Goal: Communication & Community: Answer question/provide support

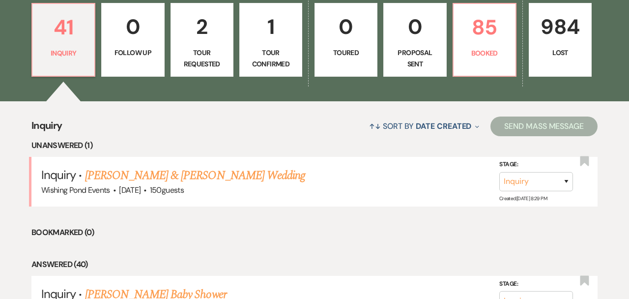
scroll to position [280, 0]
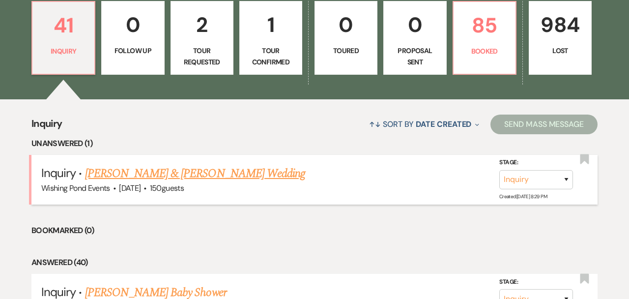
click at [245, 174] on link "[PERSON_NAME] & [PERSON_NAME] Wedding" at bounding box center [195, 174] width 220 height 18
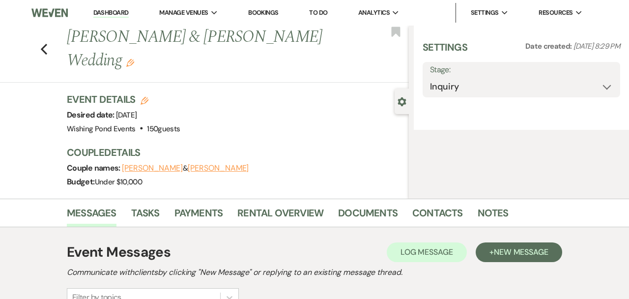
select select "5"
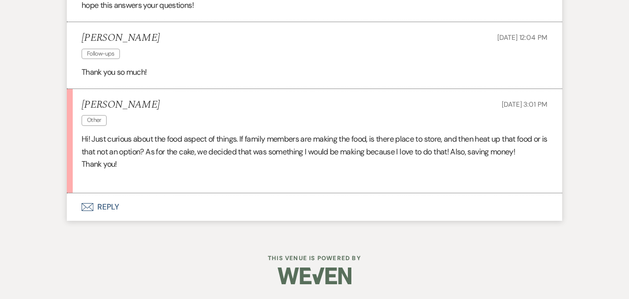
scroll to position [1458, 0]
click at [244, 205] on button "Envelope Reply" at bounding box center [315, 208] width 496 height 28
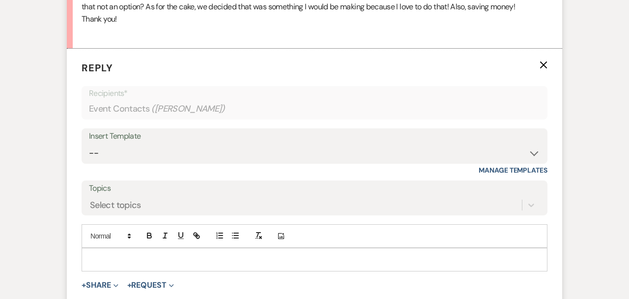
scroll to position [1603, 0]
click at [237, 251] on div at bounding box center [314, 259] width 465 height 23
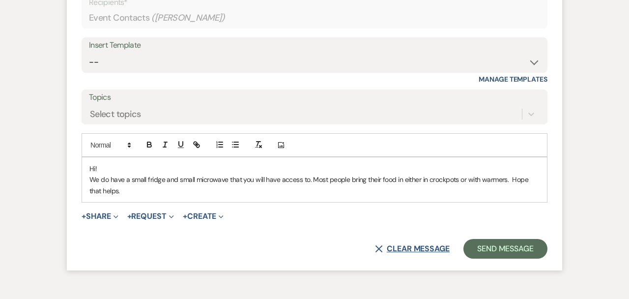
scroll to position [1695, 0]
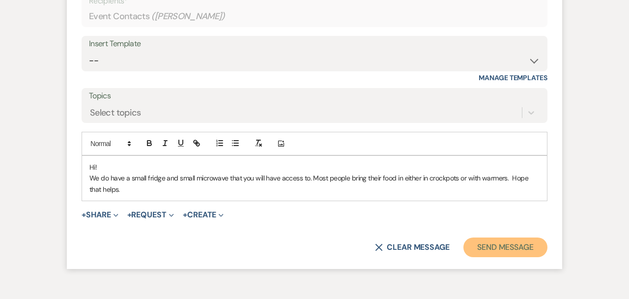
click at [484, 249] on button "Send Message" at bounding box center [506, 248] width 84 height 20
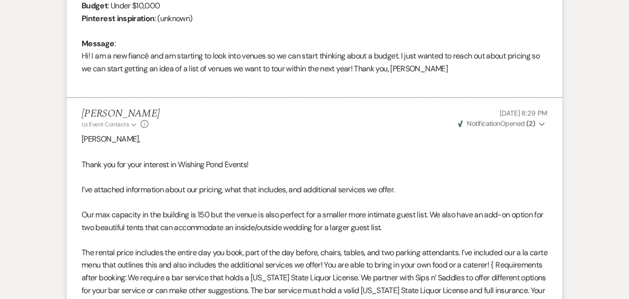
scroll to position [7, 0]
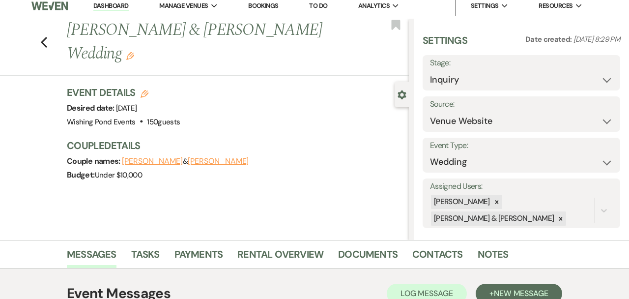
click at [51, 33] on div "Previous [PERSON_NAME] & [PERSON_NAME] Wedding Edit Bookmark" at bounding box center [202, 47] width 414 height 57
click at [44, 36] on icon "Previous" at bounding box center [43, 42] width 7 height 12
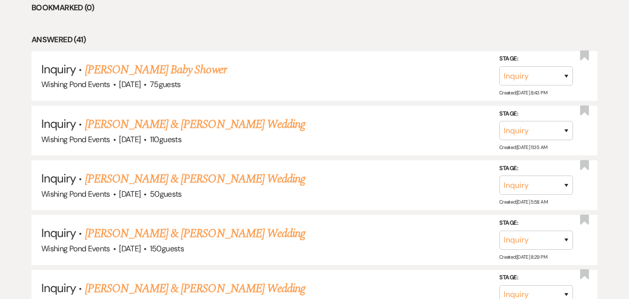
scroll to position [449, 0]
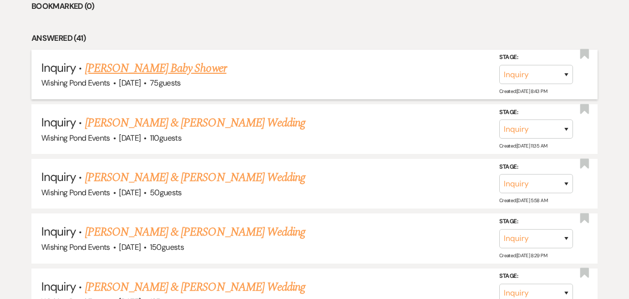
click at [203, 73] on link "[PERSON_NAME] Baby Shower" at bounding box center [156, 68] width 142 height 18
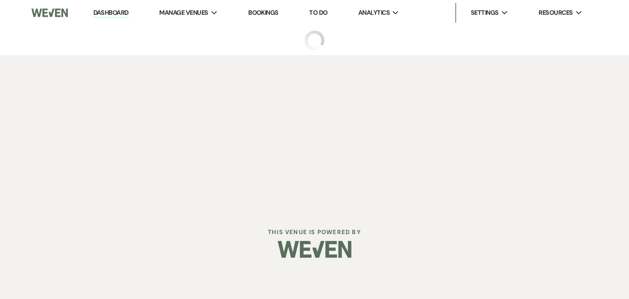
select select "5"
select select "3"
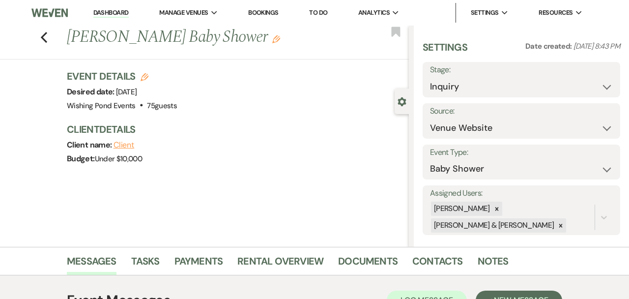
scroll to position [180, 0]
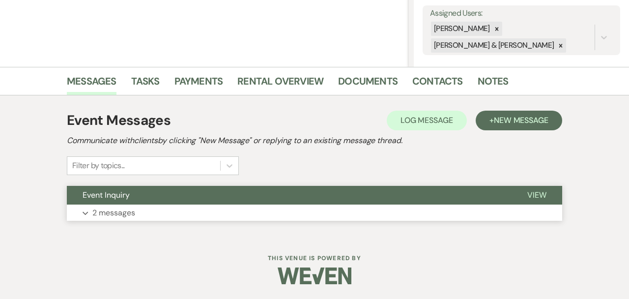
click at [209, 206] on button "Expand 2 messages" at bounding box center [315, 213] width 496 height 17
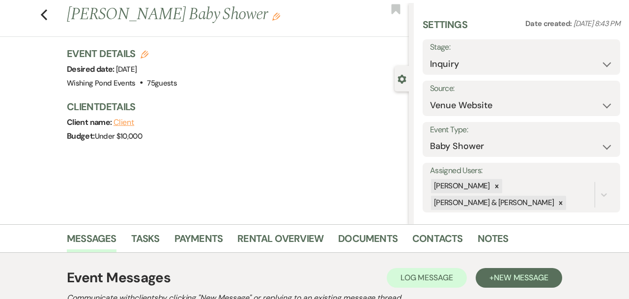
scroll to position [0, 0]
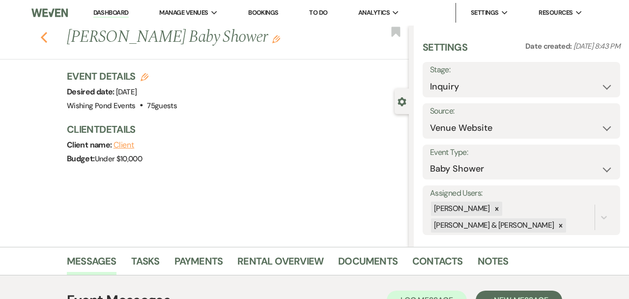
click at [43, 38] on use "button" at bounding box center [44, 37] width 6 height 11
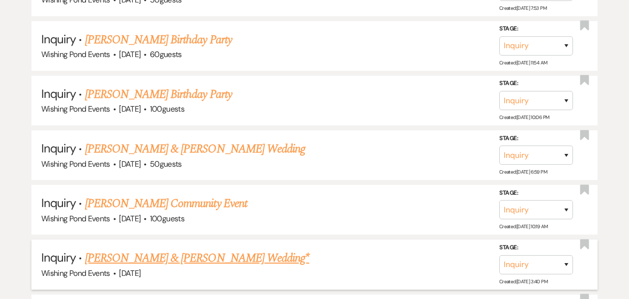
scroll to position [2166, 0]
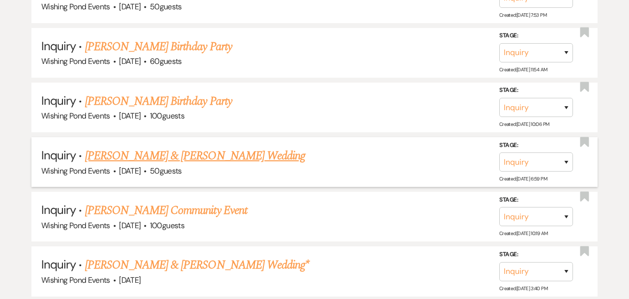
click at [235, 147] on link "[PERSON_NAME] & [PERSON_NAME] Wedding" at bounding box center [195, 156] width 220 height 18
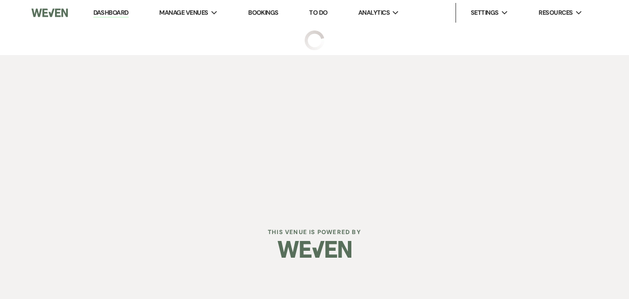
select select "5"
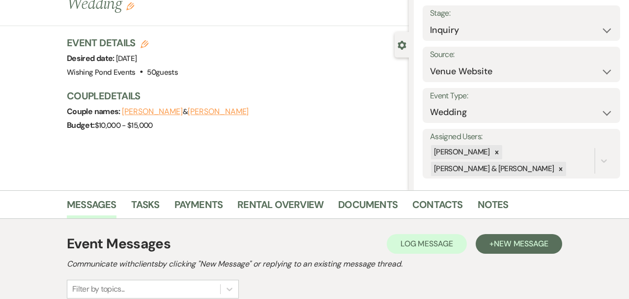
scroll to position [180, 0]
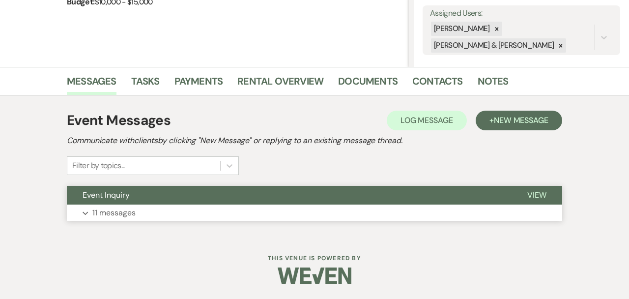
click at [238, 201] on button "Event Inquiry" at bounding box center [289, 195] width 445 height 19
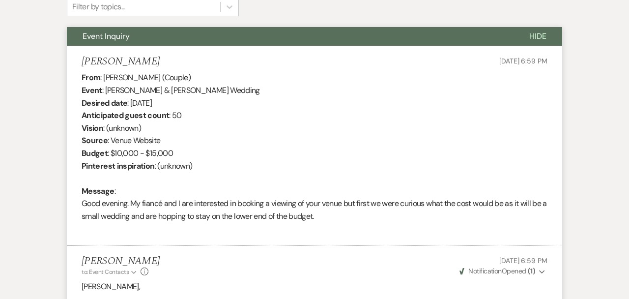
scroll to position [0, 0]
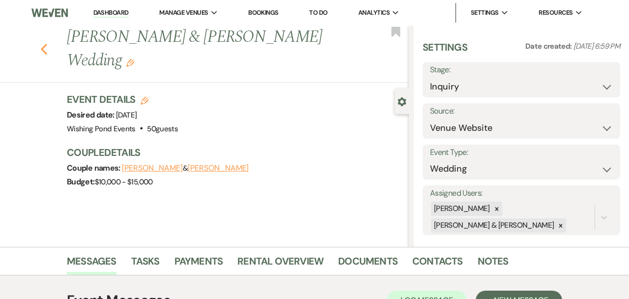
click at [41, 43] on icon "Previous" at bounding box center [43, 49] width 7 height 12
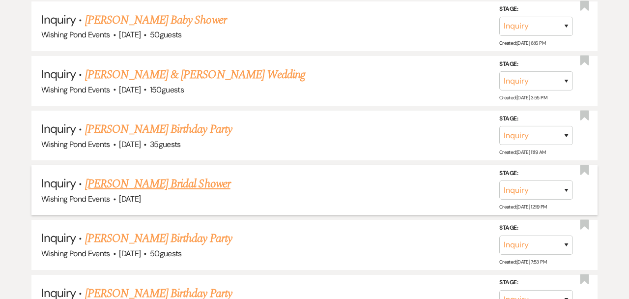
scroll to position [1908, 0]
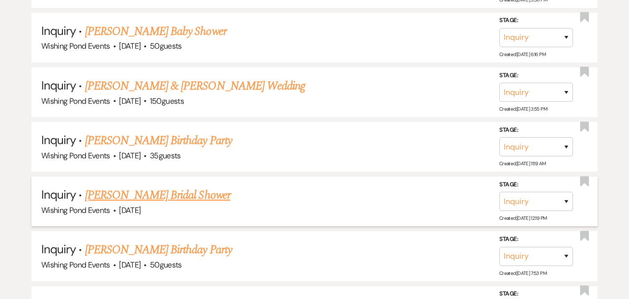
click at [187, 77] on link "[PERSON_NAME] & [PERSON_NAME] Wedding" at bounding box center [195, 86] width 220 height 18
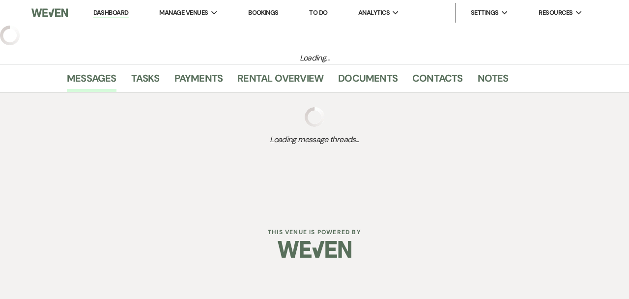
select select "5"
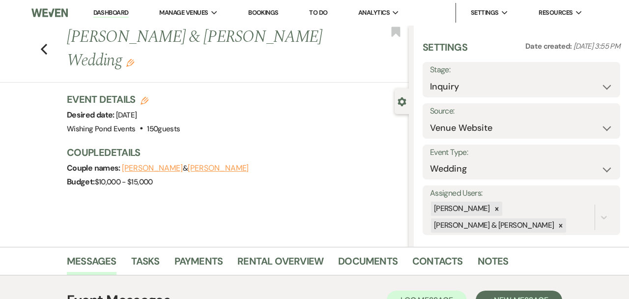
scroll to position [180, 0]
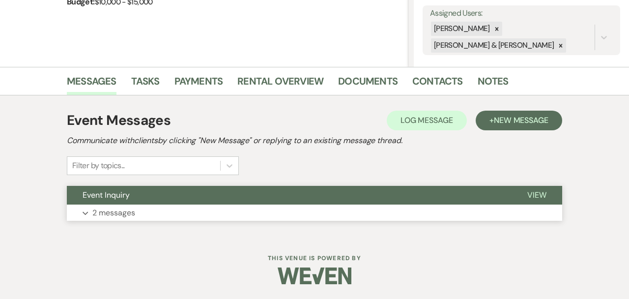
click at [211, 209] on button "Expand 2 messages" at bounding box center [315, 213] width 496 height 17
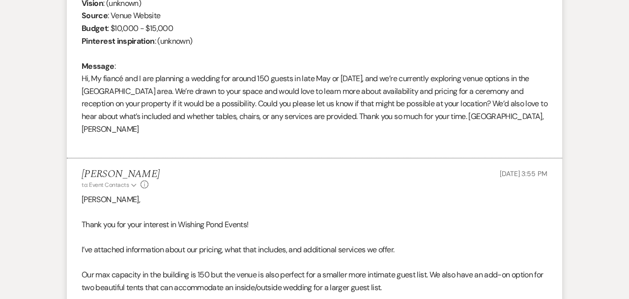
scroll to position [343, 0]
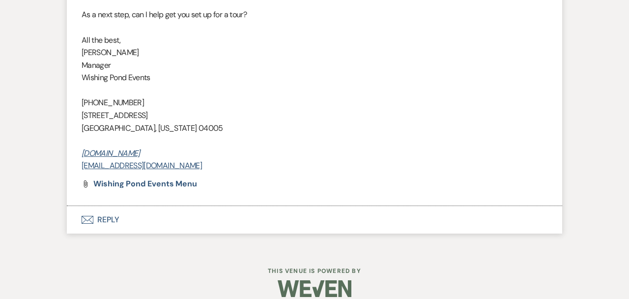
click at [177, 206] on button "Envelope Reply" at bounding box center [315, 220] width 496 height 28
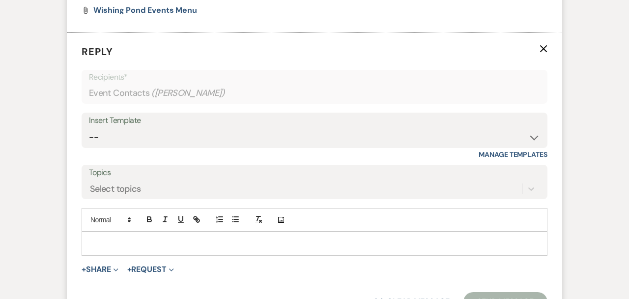
scroll to position [1052, 0]
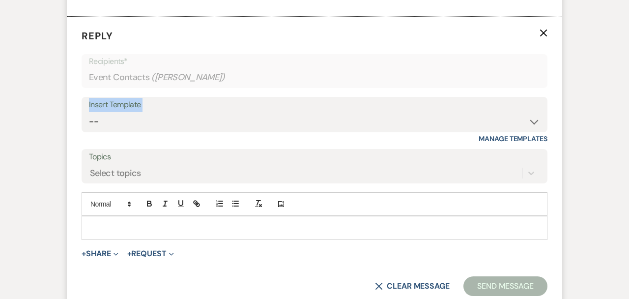
click at [222, 100] on div "Insert Template -- Weven Planning Portal Introduction (Booked Events) Initial I…" at bounding box center [315, 114] width 466 height 35
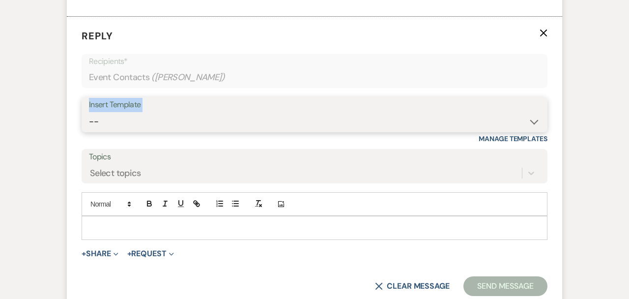
click at [222, 113] on select "-- Weven Planning Portal Introduction (Booked Events) Initial Inquiry Response …" at bounding box center [314, 121] width 451 height 19
select select "276"
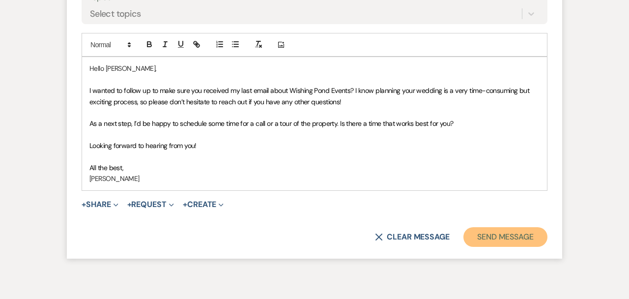
click at [522, 227] on button "Send Message" at bounding box center [506, 237] width 84 height 20
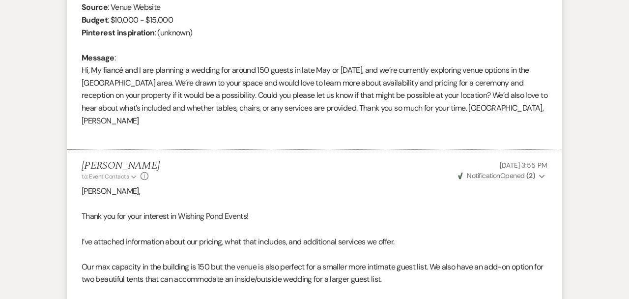
scroll to position [0, 0]
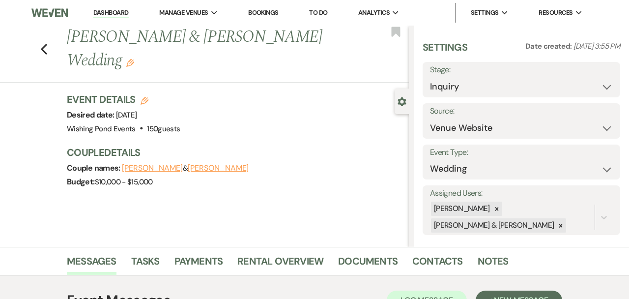
click at [259, 38] on h1 "[PERSON_NAME] & [PERSON_NAME] Wedding Edit" at bounding box center [202, 49] width 270 height 47
click at [134, 59] on use "button" at bounding box center [130, 63] width 8 height 8
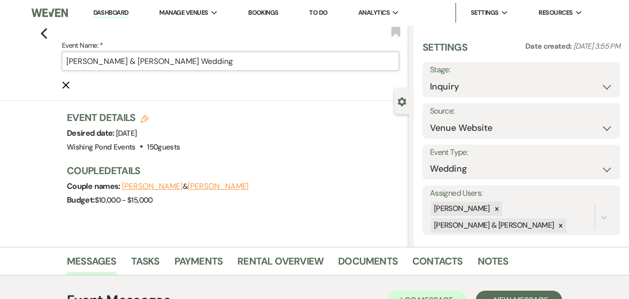
click at [257, 60] on input "[PERSON_NAME] & [PERSON_NAME] Wedding" at bounding box center [230, 61] width 337 height 19
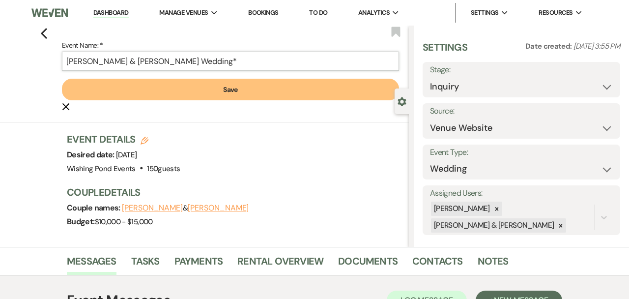
type input "[PERSON_NAME] & [PERSON_NAME] Wedding*"
click at [256, 91] on button "Save" at bounding box center [230, 90] width 337 height 22
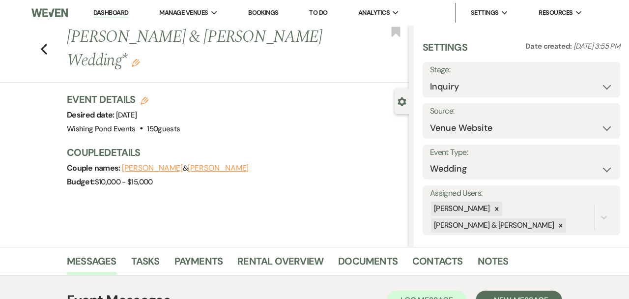
click at [47, 44] on div "Previous [PERSON_NAME] & [PERSON_NAME] Wedding* Edit Bookmark" at bounding box center [202, 54] width 414 height 57
click at [45, 43] on icon "Previous" at bounding box center [43, 49] width 7 height 12
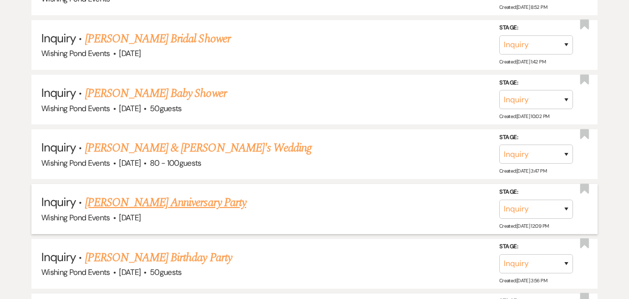
scroll to position [1626, 0]
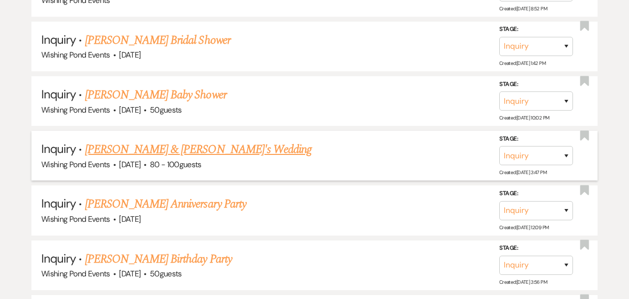
click at [228, 142] on link "[PERSON_NAME] & [PERSON_NAME]'s Wedding" at bounding box center [198, 150] width 227 height 18
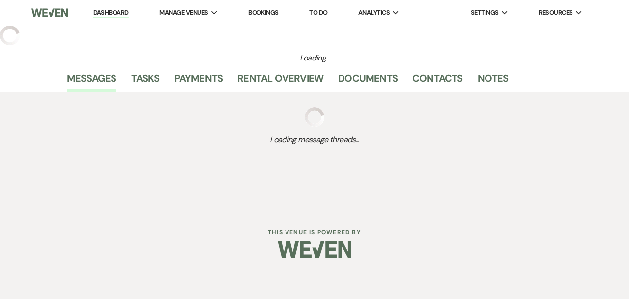
select select "5"
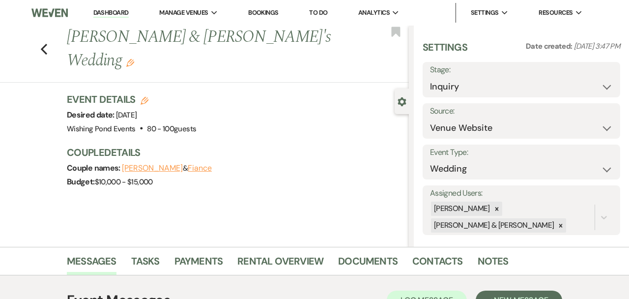
scroll to position [180, 0]
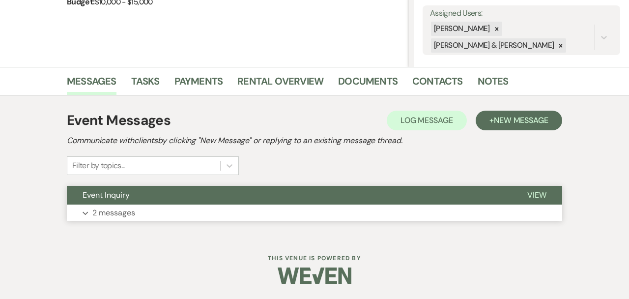
click at [245, 197] on button "Event Inquiry" at bounding box center [289, 195] width 445 height 19
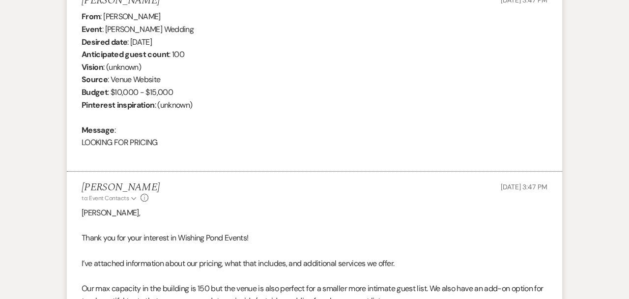
scroll to position [427, 0]
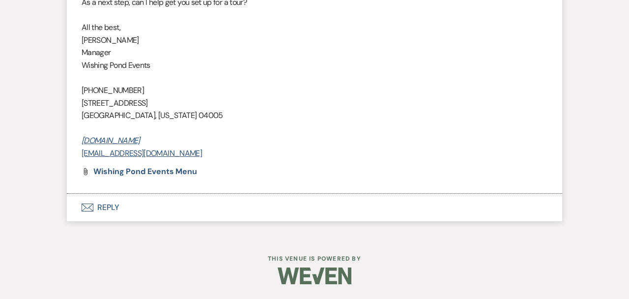
click at [286, 202] on button "Envelope Reply" at bounding box center [315, 208] width 496 height 28
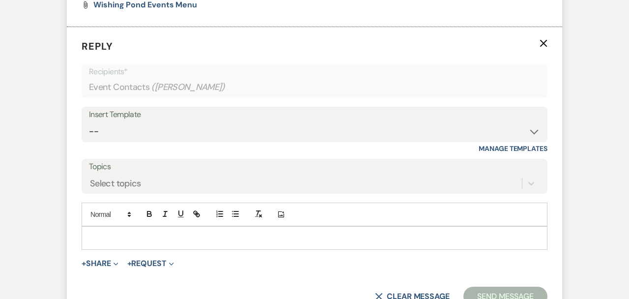
scroll to position [1014, 0]
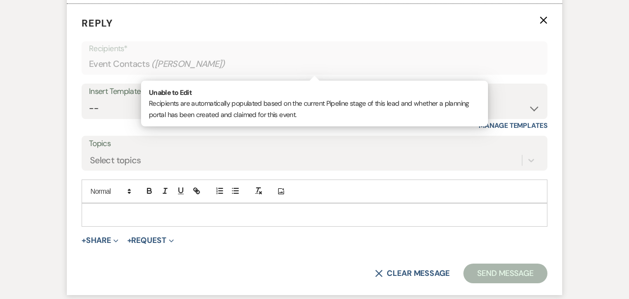
click at [236, 97] on div "Insert Template" at bounding box center [314, 92] width 451 height 14
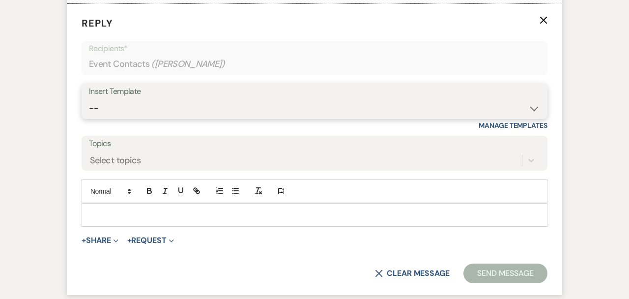
click at [232, 106] on select "-- Weven Planning Portal Introduction (Booked Events) Initial Inquiry Response …" at bounding box center [314, 108] width 451 height 19
select select "276"
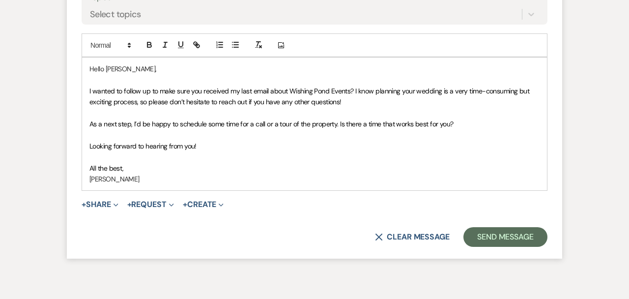
scroll to position [1210, 0]
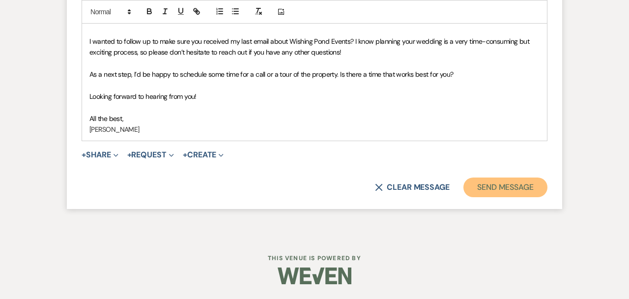
click at [492, 186] on button "Send Message" at bounding box center [506, 188] width 84 height 20
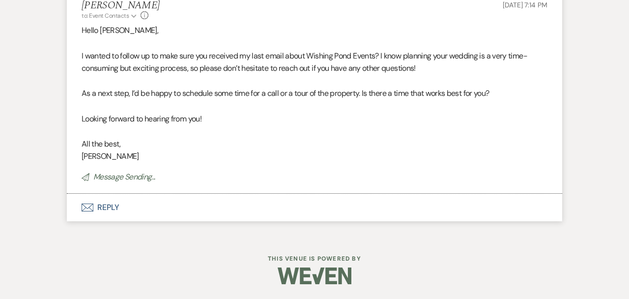
scroll to position [0, 0]
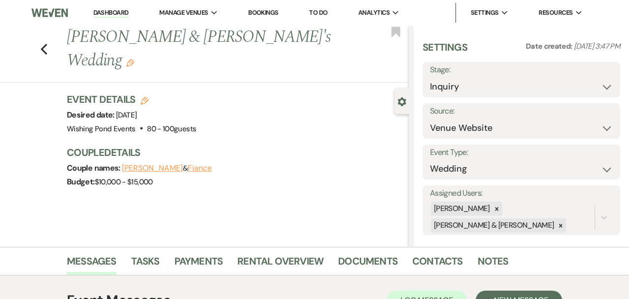
click at [134, 59] on use "button" at bounding box center [130, 63] width 8 height 8
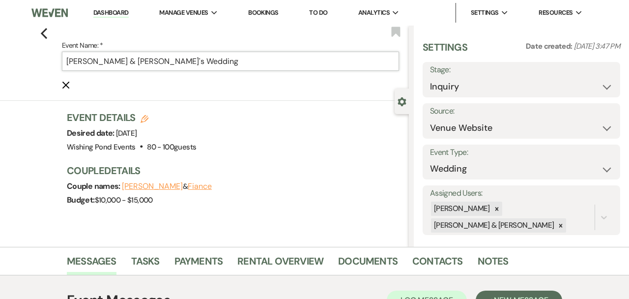
click at [316, 57] on input "[PERSON_NAME] & [PERSON_NAME]'s Wedding" at bounding box center [230, 61] width 337 height 19
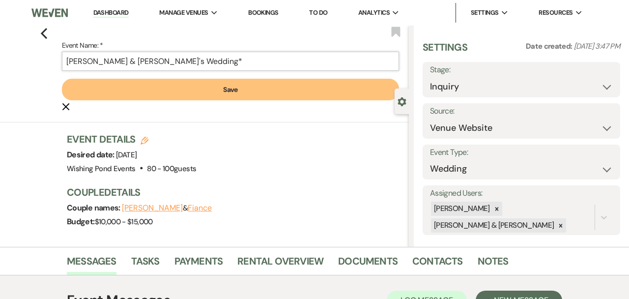
type input "[PERSON_NAME] & [PERSON_NAME]'s Wedding*"
click at [306, 77] on form "Event Name: * [PERSON_NAME] & [PERSON_NAME]'s Wedding* Save Cancel Edit" at bounding box center [230, 75] width 337 height 73
click at [295, 96] on button "Save" at bounding box center [230, 90] width 337 height 22
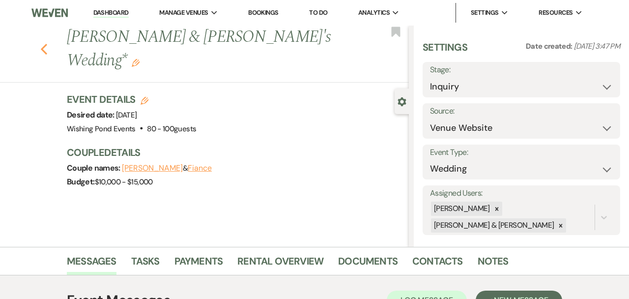
click at [40, 43] on icon "Previous" at bounding box center [43, 49] width 7 height 12
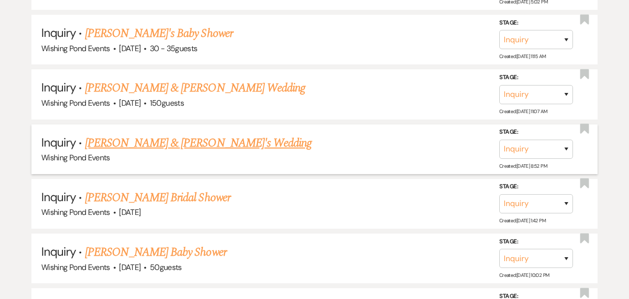
scroll to position [1469, 0]
click at [196, 134] on link "[PERSON_NAME] & [PERSON_NAME]'s Wedding" at bounding box center [198, 143] width 227 height 18
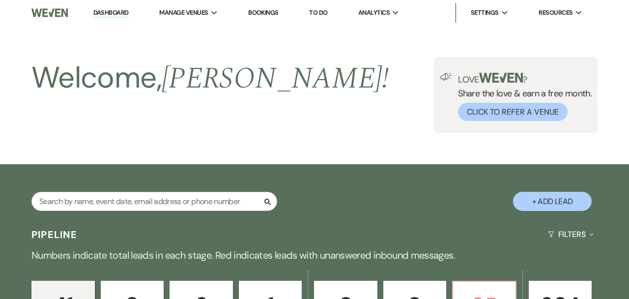
select select "8"
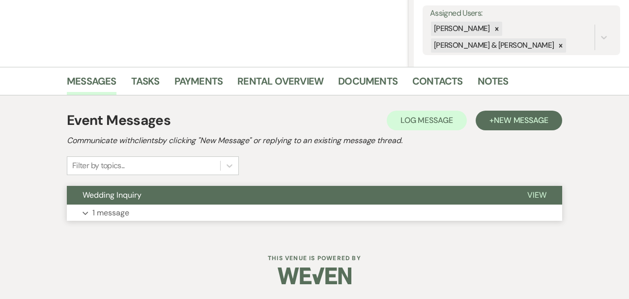
click at [220, 210] on button "Expand 1 message" at bounding box center [315, 213] width 496 height 17
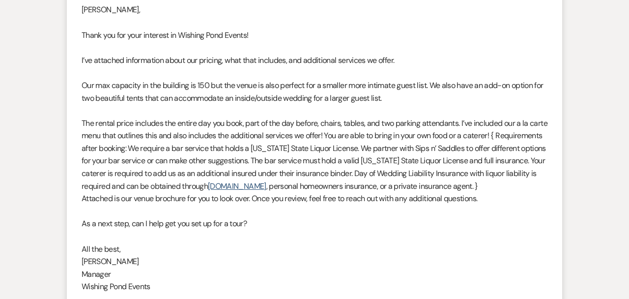
scroll to position [292, 0]
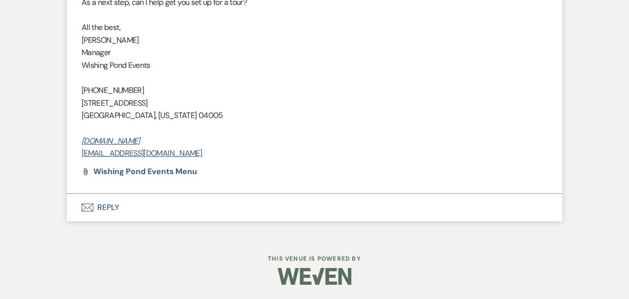
click at [208, 203] on button "Envelope Reply" at bounding box center [315, 208] width 496 height 28
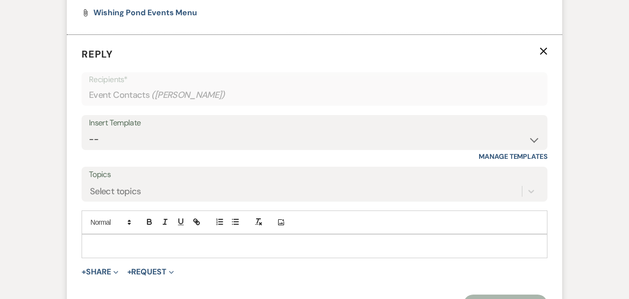
scroll to position [827, 0]
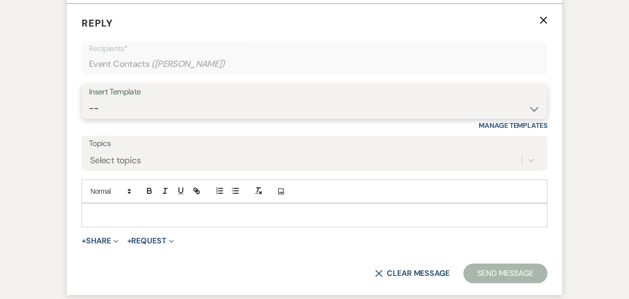
click at [186, 104] on select "-- Weven Planning Portal Introduction (Booked Events) Initial Inquiry Response …" at bounding box center [314, 108] width 451 height 19
select select "276"
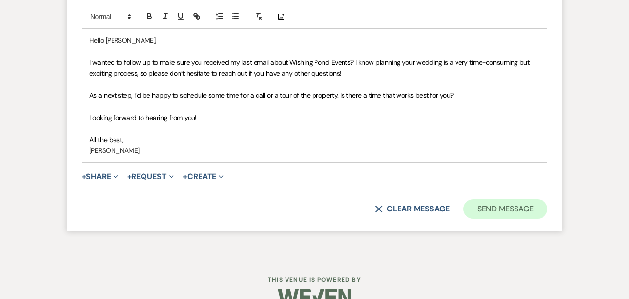
scroll to position [1004, 0]
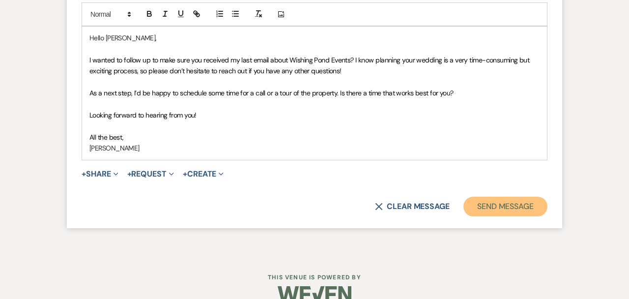
click at [506, 207] on button "Send Message" at bounding box center [506, 207] width 84 height 20
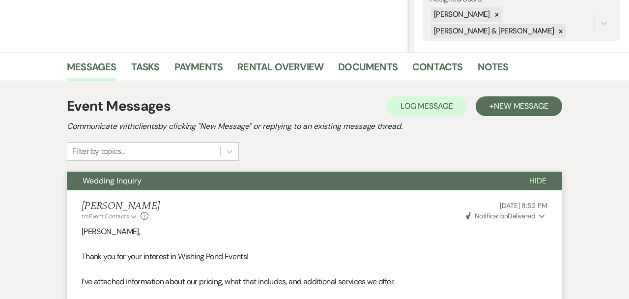
scroll to position [0, 0]
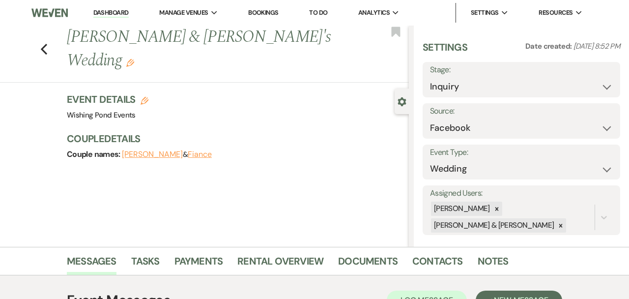
click at [134, 59] on icon "Edit" at bounding box center [130, 63] width 8 height 8
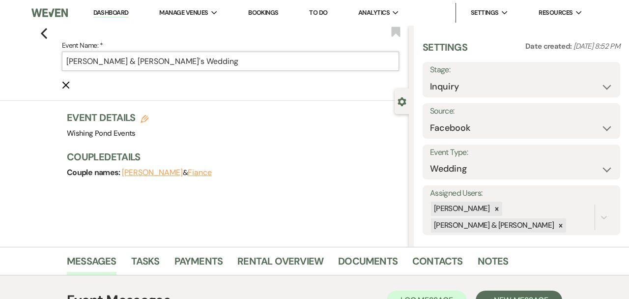
click at [253, 62] on input "[PERSON_NAME] & [PERSON_NAME]'s Wedding" at bounding box center [230, 61] width 337 height 19
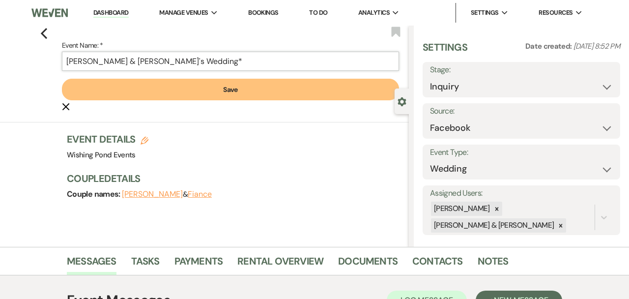
type input "[PERSON_NAME] & [PERSON_NAME]'s Wedding*"
click at [225, 85] on button "Save" at bounding box center [230, 90] width 337 height 22
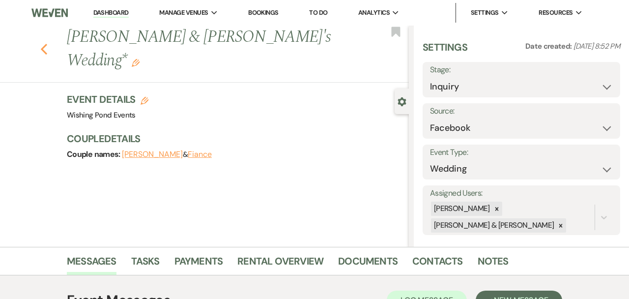
click at [42, 43] on icon "Previous" at bounding box center [43, 49] width 7 height 12
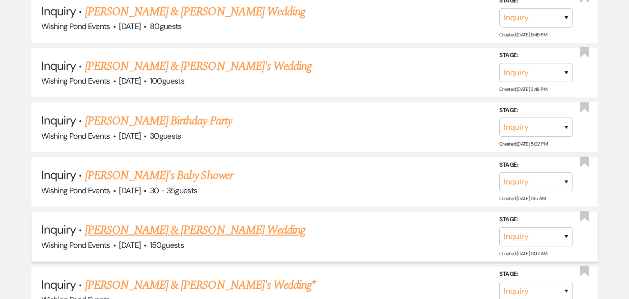
scroll to position [1325, 0]
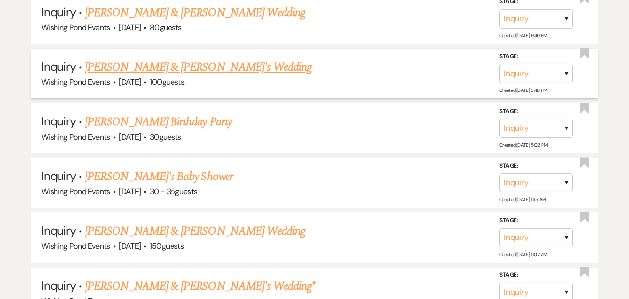
click at [147, 83] on span "·" at bounding box center [145, 83] width 3 height 0
click at [168, 59] on link "[PERSON_NAME] & [PERSON_NAME]'s Wedding" at bounding box center [198, 68] width 227 height 18
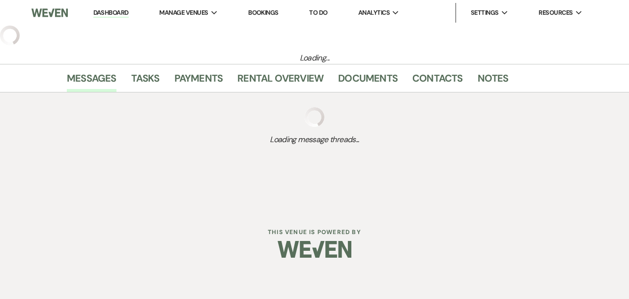
select select "5"
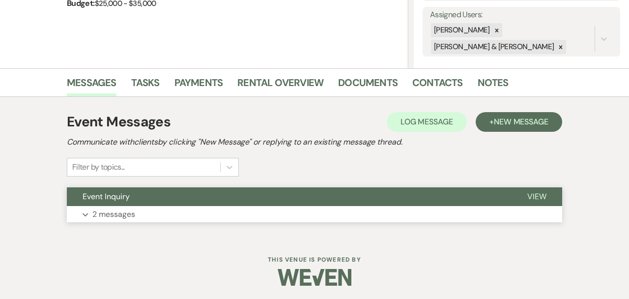
click at [213, 197] on button "Event Inquiry" at bounding box center [289, 196] width 445 height 19
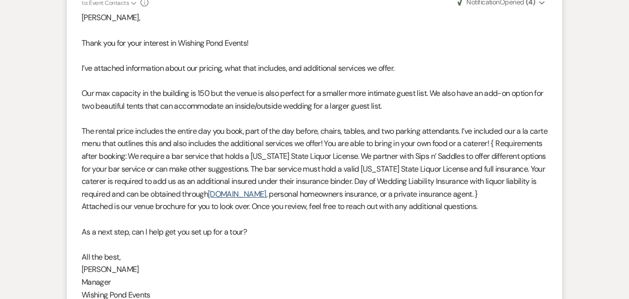
scroll to position [837, 0]
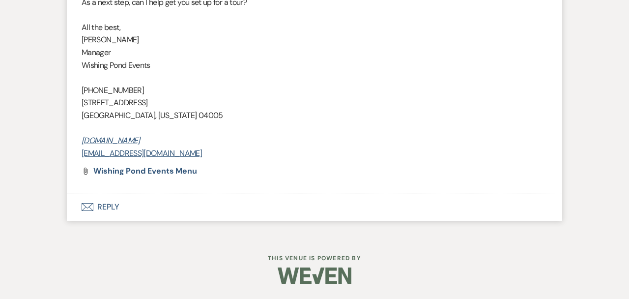
click at [205, 212] on button "Envelope Reply" at bounding box center [315, 207] width 496 height 28
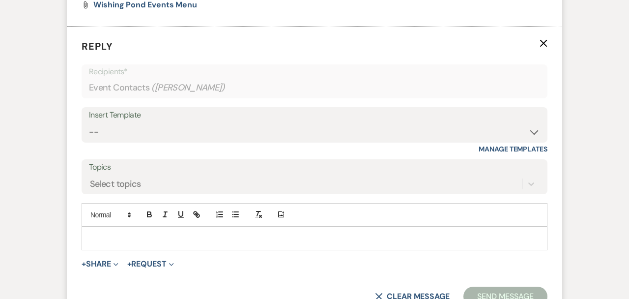
scroll to position [1027, 0]
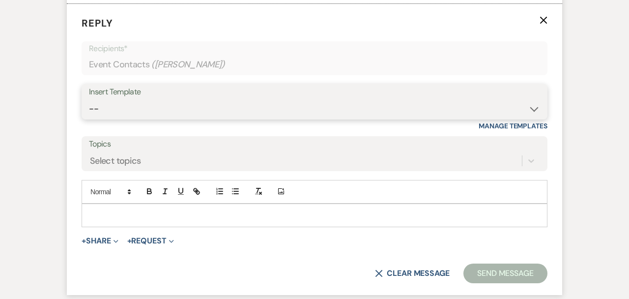
click at [188, 109] on select "-- Weven Planning Portal Introduction (Booked Events) Initial Inquiry Response …" at bounding box center [314, 108] width 451 height 19
select select "276"
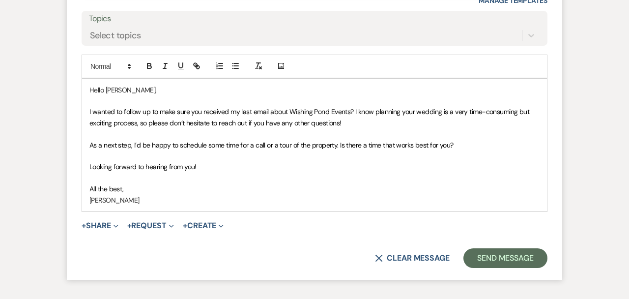
scroll to position [1222, 0]
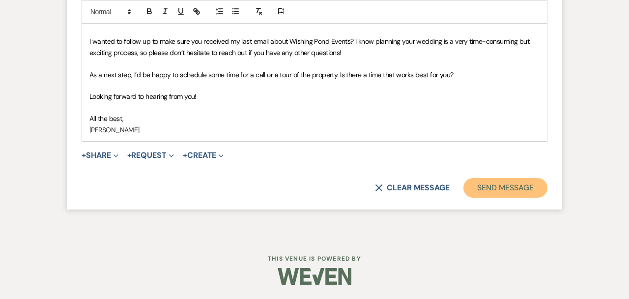
click at [486, 181] on button "Send Message" at bounding box center [506, 188] width 84 height 20
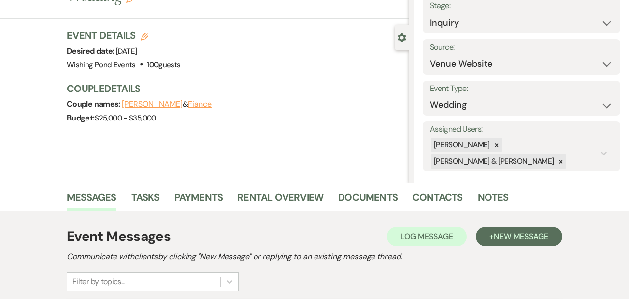
scroll to position [0, 0]
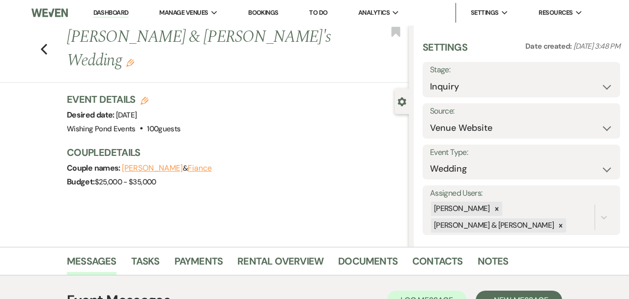
click at [134, 59] on icon "Edit" at bounding box center [130, 63] width 8 height 8
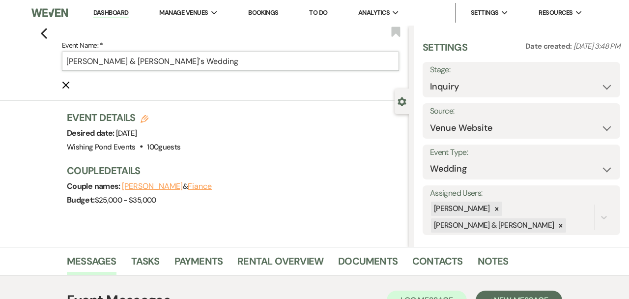
click at [276, 67] on input "[PERSON_NAME] & [PERSON_NAME]'s Wedding" at bounding box center [230, 61] width 337 height 19
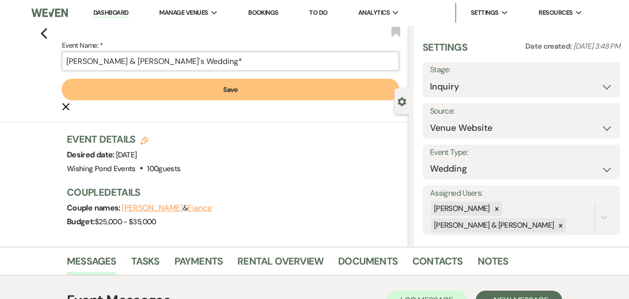
type input "[PERSON_NAME] & [PERSON_NAME]'s Wedding*"
click at [269, 92] on button "Save" at bounding box center [230, 90] width 337 height 22
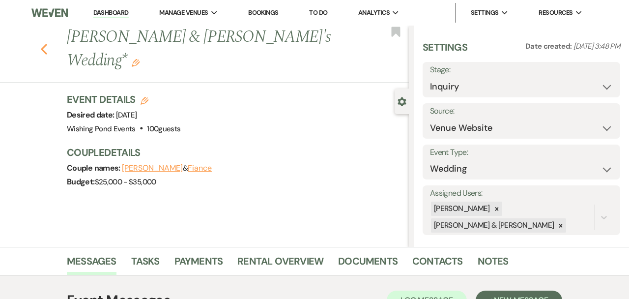
click at [43, 44] on use "button" at bounding box center [44, 49] width 6 height 11
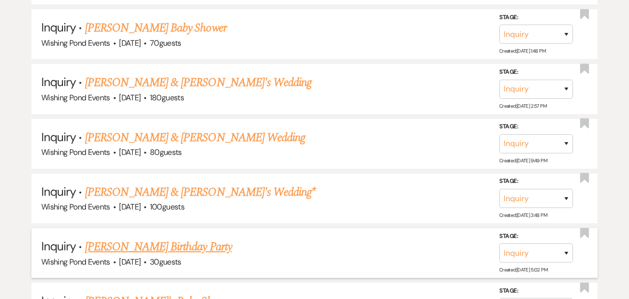
scroll to position [1200, 0]
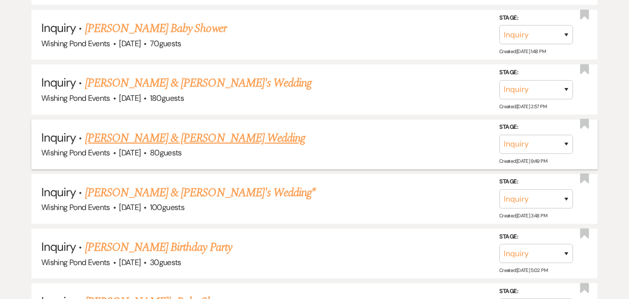
click at [172, 137] on link "[PERSON_NAME] & [PERSON_NAME] Wedding" at bounding box center [195, 138] width 220 height 18
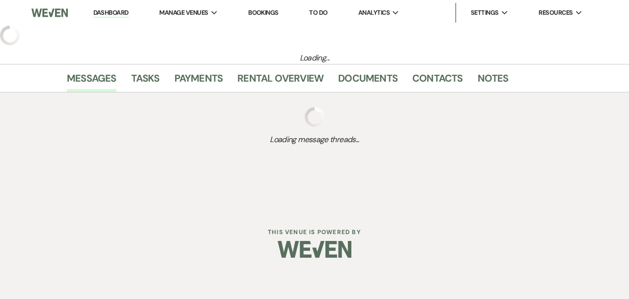
select select "5"
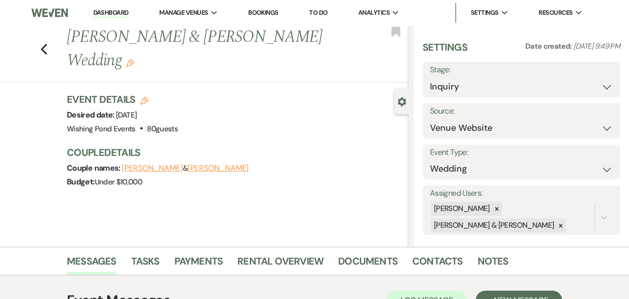
scroll to position [180, 0]
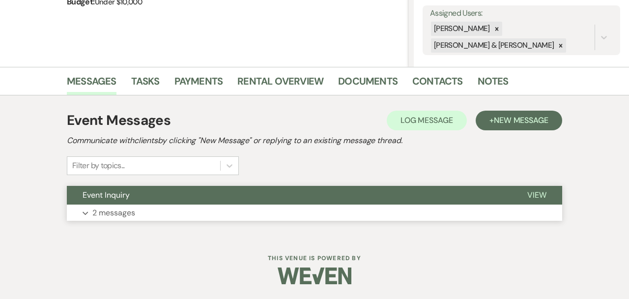
click at [199, 195] on button "Event Inquiry" at bounding box center [289, 195] width 445 height 19
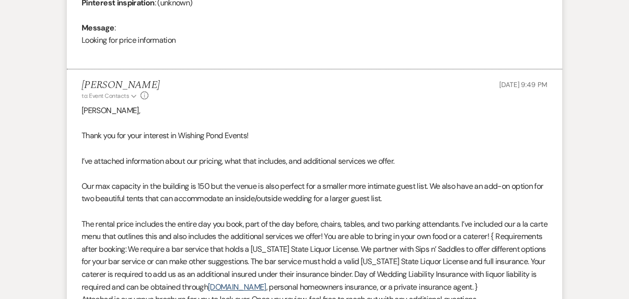
scroll to position [825, 0]
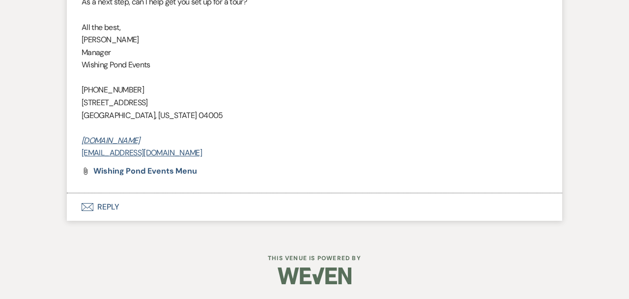
click at [198, 209] on button "Envelope Reply" at bounding box center [315, 207] width 496 height 28
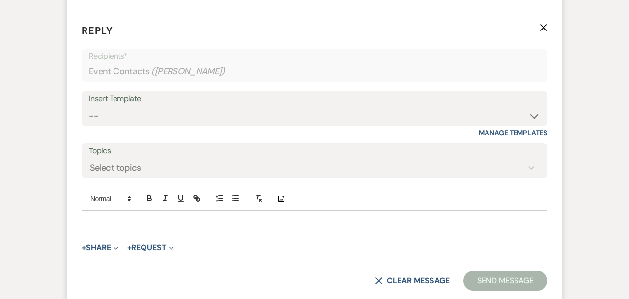
scroll to position [1014, 0]
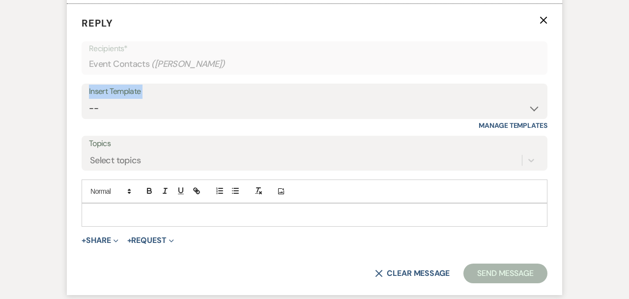
click at [225, 99] on div "Insert Template -- Weven Planning Portal Introduction (Booked Events) Initial I…" at bounding box center [315, 101] width 466 height 35
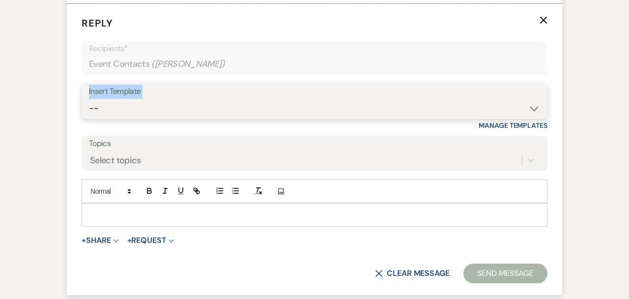
click at [225, 103] on select "-- Weven Planning Portal Introduction (Booked Events) Initial Inquiry Response …" at bounding box center [314, 108] width 451 height 19
select select "276"
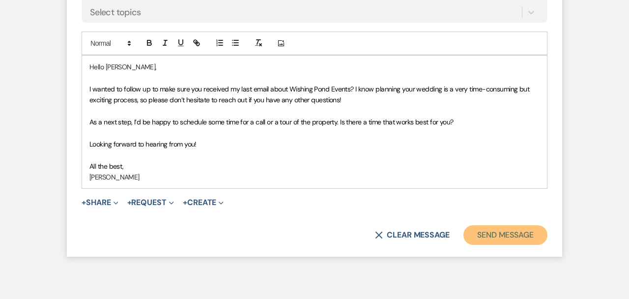
click at [481, 227] on button "Send Message" at bounding box center [506, 235] width 84 height 20
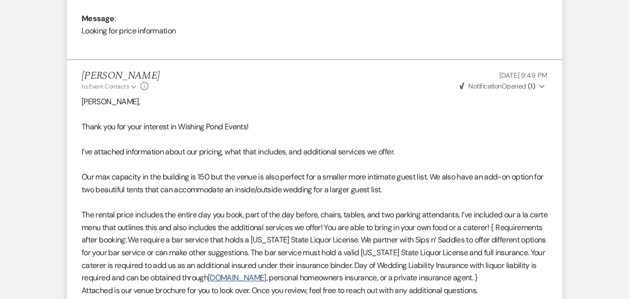
scroll to position [0, 0]
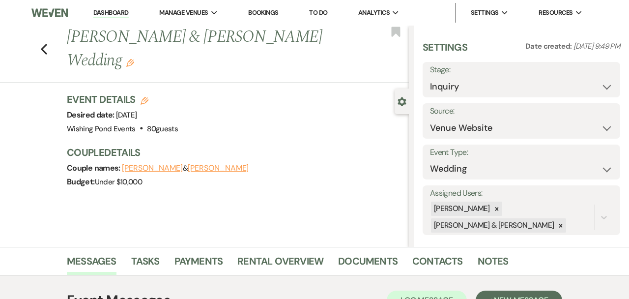
click at [324, 39] on h1 "[PERSON_NAME] & [PERSON_NAME] Wedding Edit" at bounding box center [202, 49] width 270 height 47
click at [134, 59] on use "button" at bounding box center [130, 63] width 8 height 8
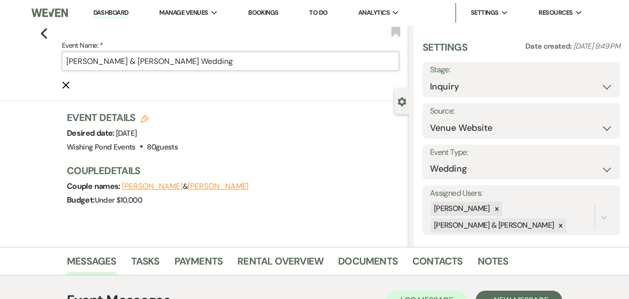
click at [308, 59] on input "[PERSON_NAME] & [PERSON_NAME] Wedding" at bounding box center [230, 61] width 337 height 19
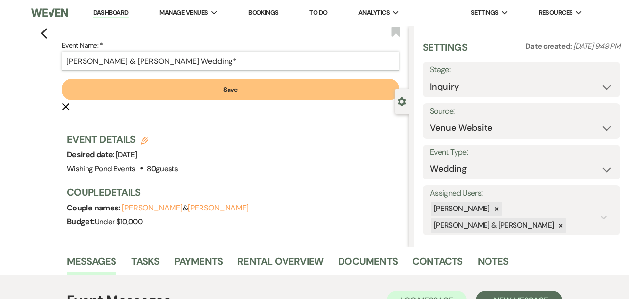
type input "[PERSON_NAME] & [PERSON_NAME] Wedding*"
click at [280, 100] on form "Event Name: * [PERSON_NAME] & [PERSON_NAME] Wedding* Save Cancel Edit" at bounding box center [230, 75] width 337 height 73
click at [262, 92] on button "Save" at bounding box center [230, 90] width 337 height 22
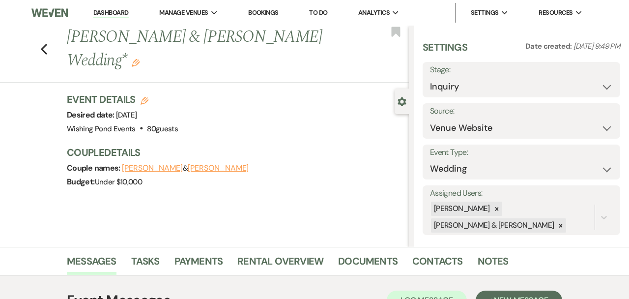
click at [49, 38] on div "Previous [PERSON_NAME] & [PERSON_NAME] Wedding* Edit Bookmark" at bounding box center [202, 54] width 414 height 57
click at [46, 43] on icon "Previous" at bounding box center [43, 49] width 7 height 12
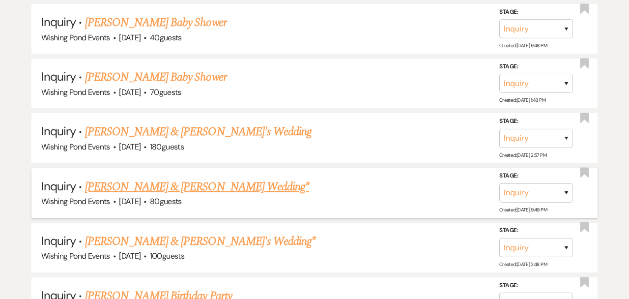
scroll to position [1143, 0]
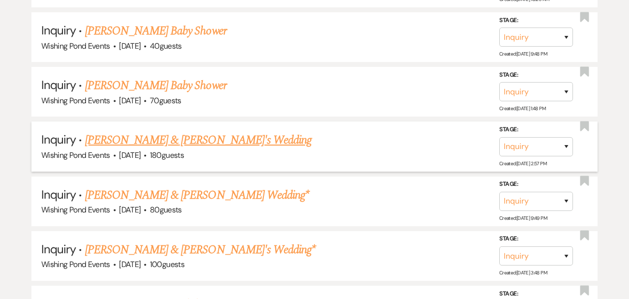
click at [158, 134] on link "[PERSON_NAME] & [PERSON_NAME]'s Wedding" at bounding box center [198, 140] width 227 height 18
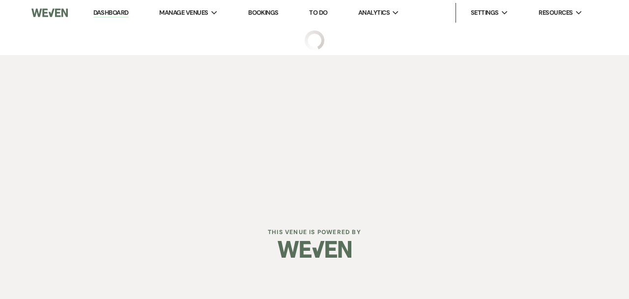
select select "5"
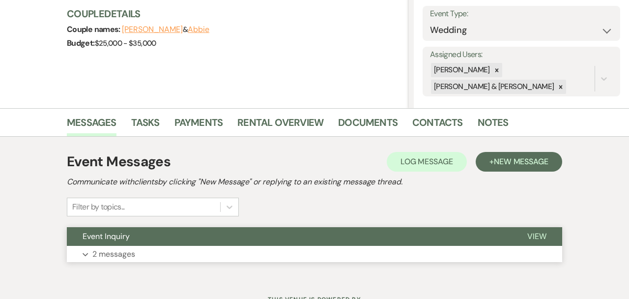
click at [230, 239] on button "Event Inquiry" at bounding box center [289, 236] width 445 height 19
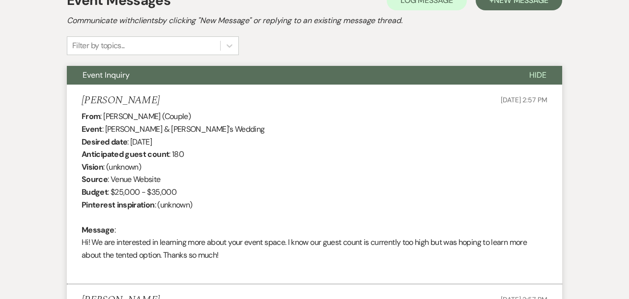
scroll to position [417, 0]
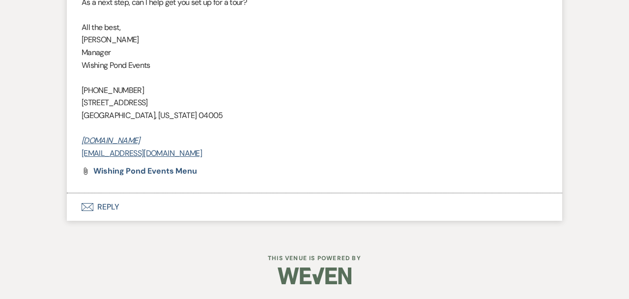
click at [292, 214] on button "Envelope Reply" at bounding box center [315, 207] width 496 height 28
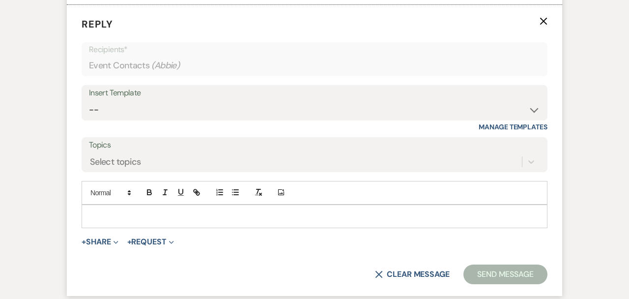
scroll to position [1027, 0]
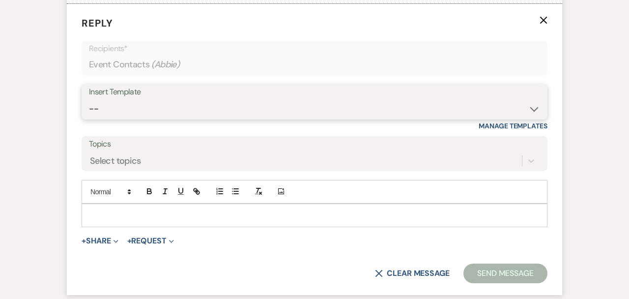
click at [167, 103] on select "-- Weven Planning Portal Introduction (Booked Events) Initial Inquiry Response …" at bounding box center [314, 108] width 451 height 19
select select "276"
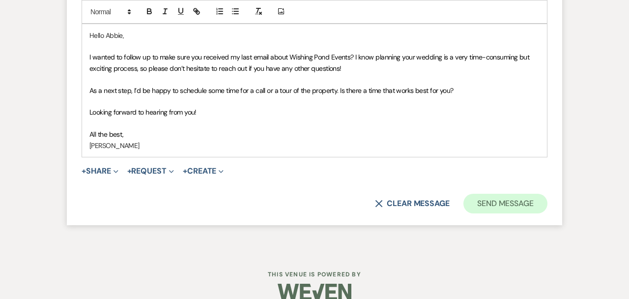
scroll to position [1209, 0]
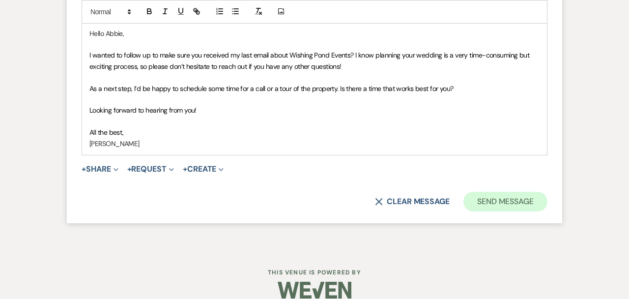
click at [531, 208] on button "Send Message" at bounding box center [506, 202] width 84 height 20
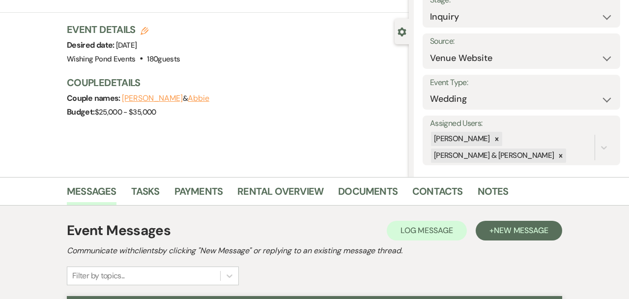
scroll to position [0, 0]
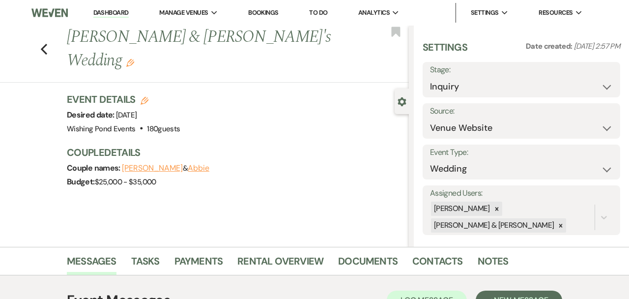
click at [134, 59] on use "button" at bounding box center [130, 63] width 8 height 8
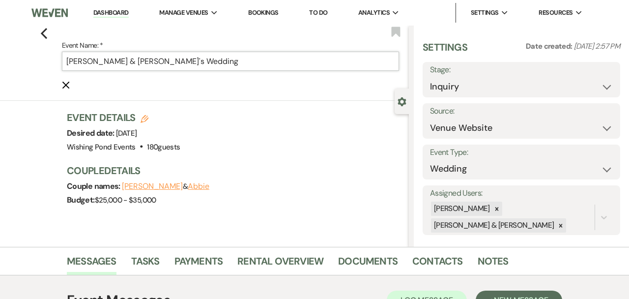
click at [227, 57] on input "[PERSON_NAME] & [PERSON_NAME]'s Wedding" at bounding box center [230, 61] width 337 height 19
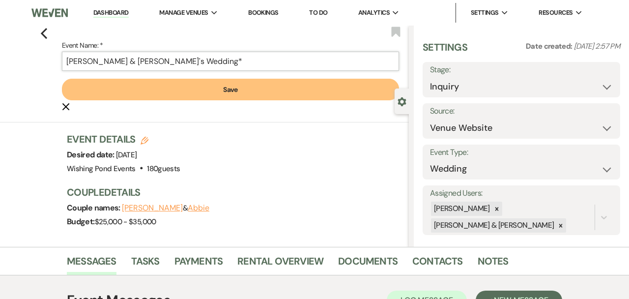
type input "[PERSON_NAME] & [PERSON_NAME]'s Wedding*"
click at [224, 97] on button "Save" at bounding box center [230, 90] width 337 height 22
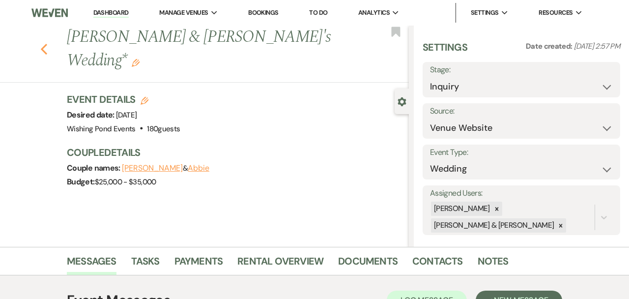
click at [45, 43] on icon "Previous" at bounding box center [43, 49] width 7 height 12
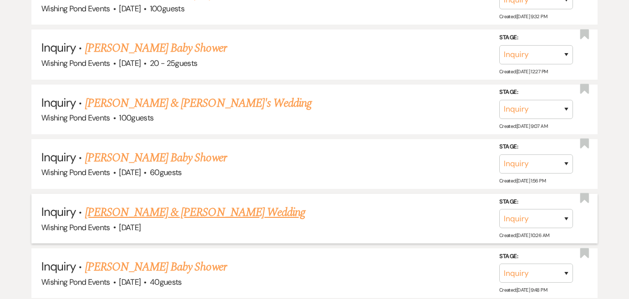
scroll to position [905, 0]
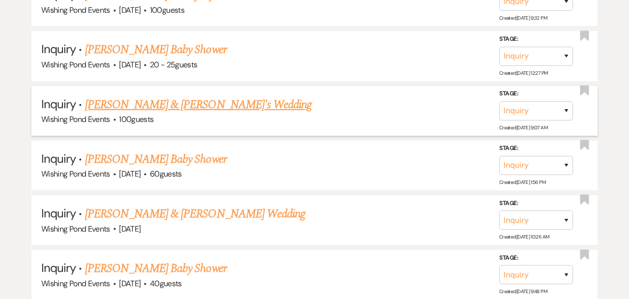
click at [190, 102] on link "[PERSON_NAME] & [PERSON_NAME]'s Wedding" at bounding box center [198, 105] width 227 height 18
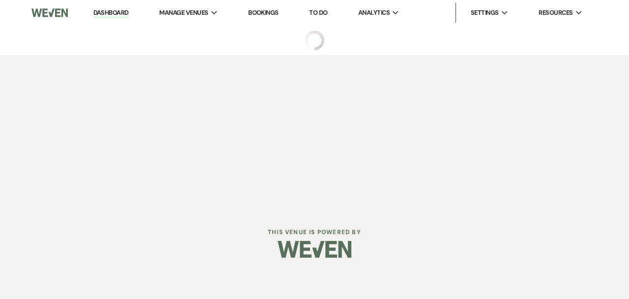
select select "5"
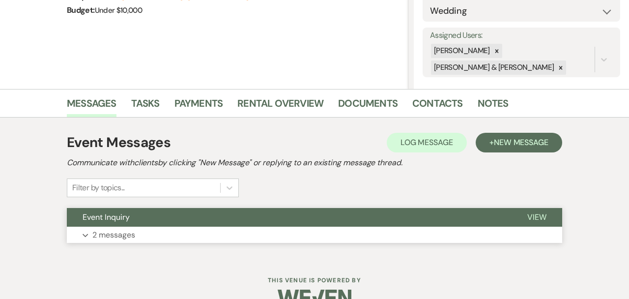
click at [230, 229] on button "Expand 2 messages" at bounding box center [315, 235] width 496 height 17
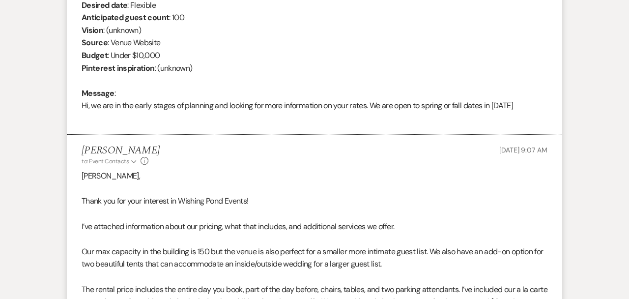
scroll to position [438, 0]
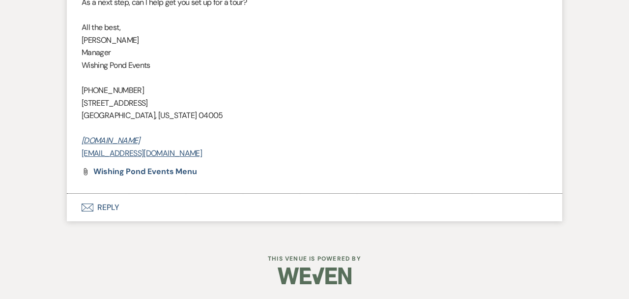
click at [239, 211] on button "Envelope Reply" at bounding box center [315, 208] width 496 height 28
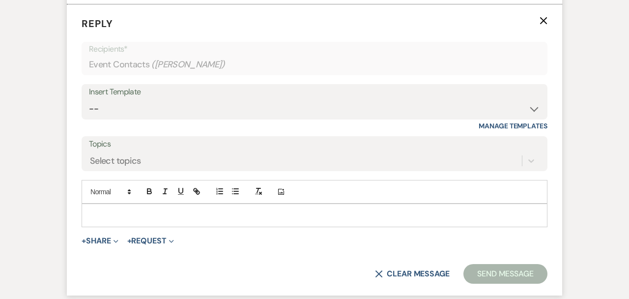
scroll to position [1014, 0]
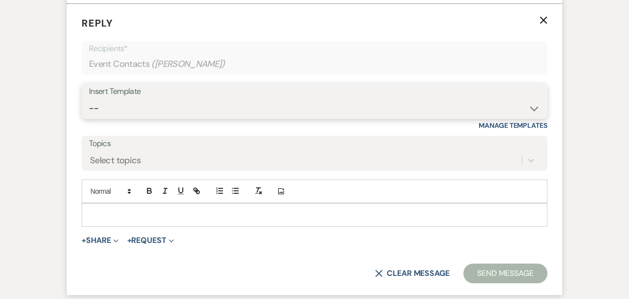
click at [214, 99] on select "-- Weven Planning Portal Introduction (Booked Events) Initial Inquiry Response …" at bounding box center [314, 108] width 451 height 19
select select "276"
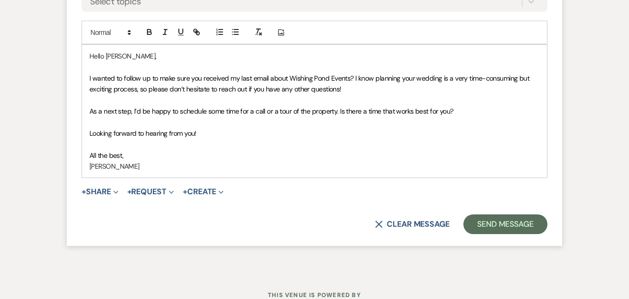
scroll to position [1174, 0]
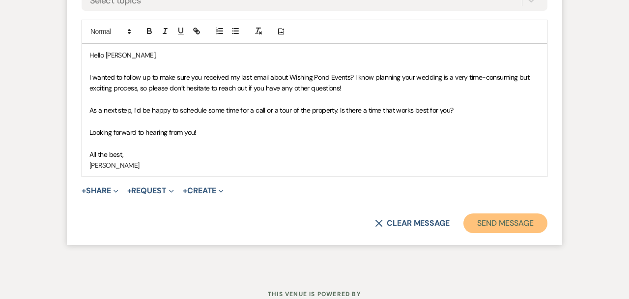
click at [490, 218] on button "Send Message" at bounding box center [506, 223] width 84 height 20
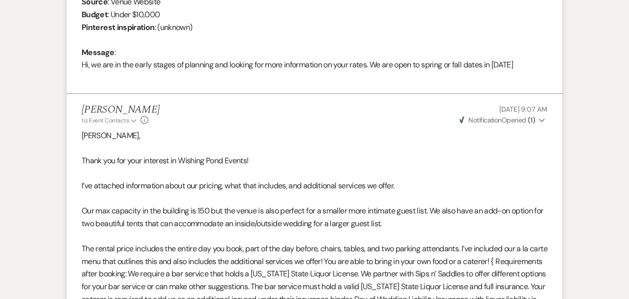
scroll to position [0, 0]
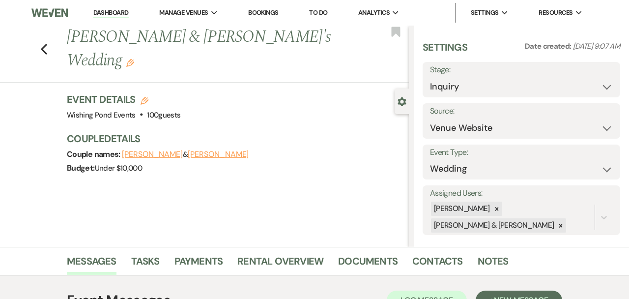
click at [134, 59] on use "button" at bounding box center [130, 63] width 8 height 8
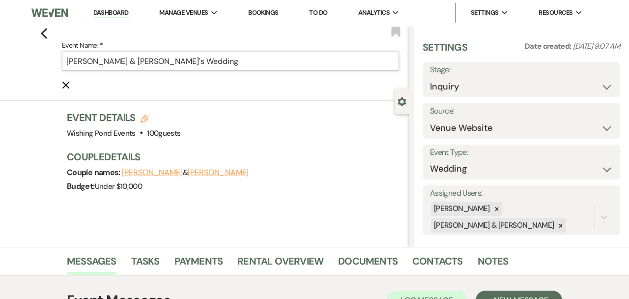
click at [269, 63] on input "[PERSON_NAME] & [PERSON_NAME]'s Wedding" at bounding box center [230, 61] width 337 height 19
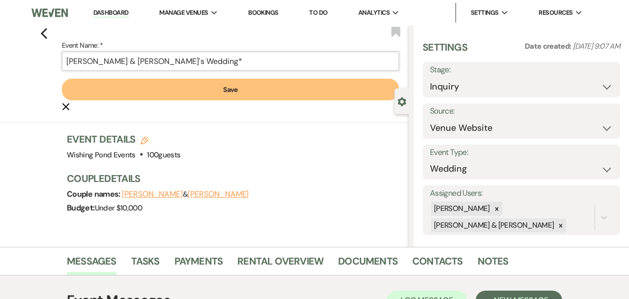
type input "[PERSON_NAME] & [PERSON_NAME]'s Wedding*"
click at [257, 92] on button "Save" at bounding box center [230, 90] width 337 height 22
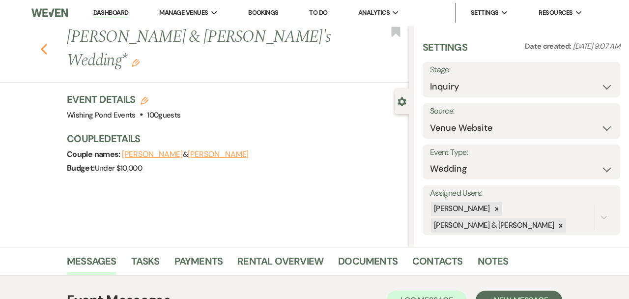
click at [43, 43] on icon "Previous" at bounding box center [43, 49] width 7 height 12
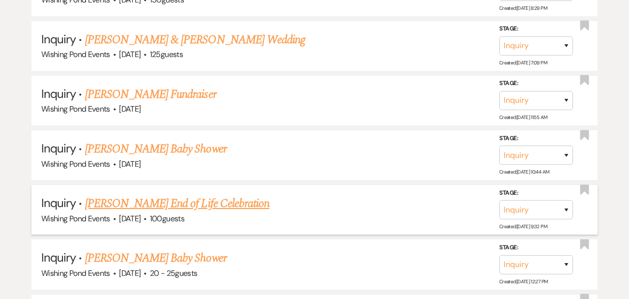
scroll to position [673, 0]
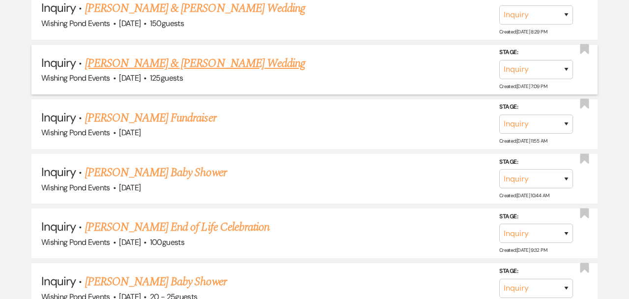
click at [199, 61] on link "[PERSON_NAME] & [PERSON_NAME] Wedding" at bounding box center [195, 64] width 220 height 18
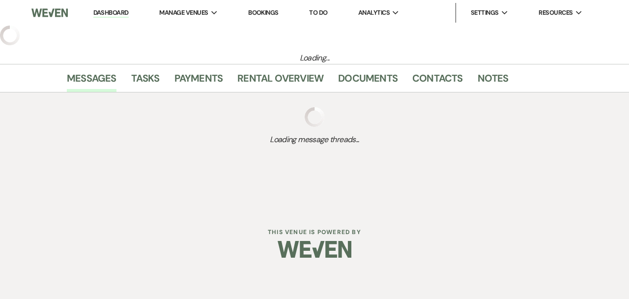
select select "5"
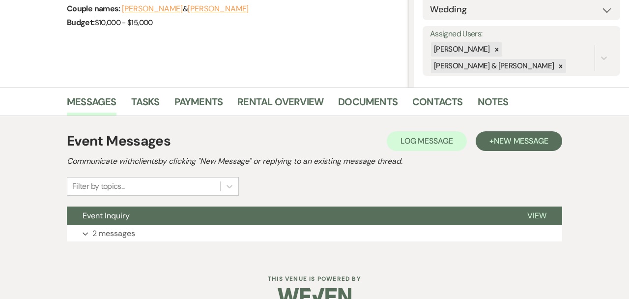
scroll to position [160, 0]
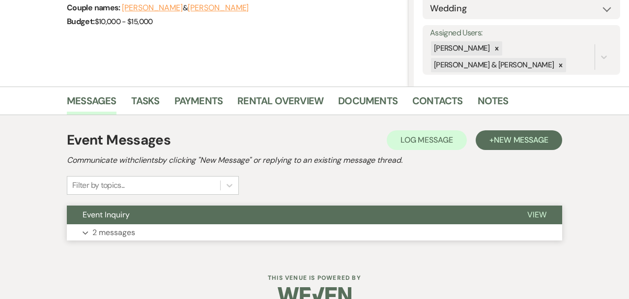
click at [216, 234] on button "Expand 2 messages" at bounding box center [315, 232] width 496 height 17
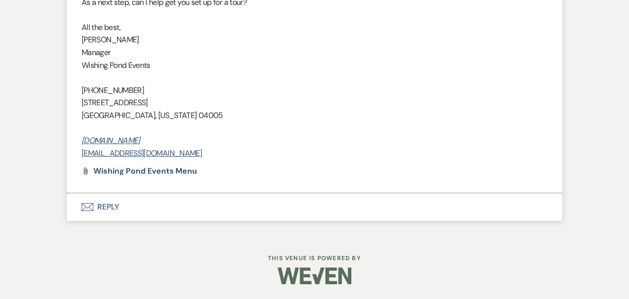
click at [241, 209] on button "Envelope Reply" at bounding box center [315, 207] width 496 height 28
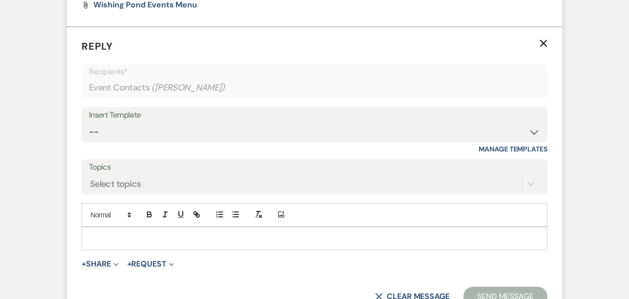
scroll to position [1027, 0]
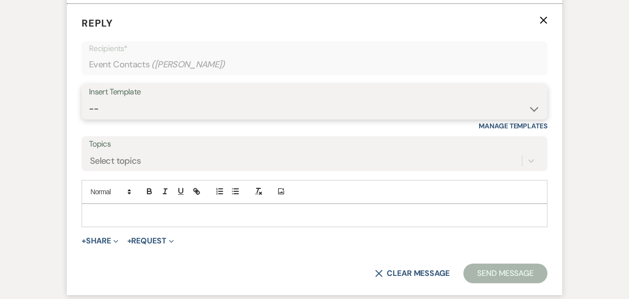
click at [201, 115] on select "-- Weven Planning Portal Introduction (Booked Events) Initial Inquiry Response …" at bounding box center [314, 108] width 451 height 19
select select "276"
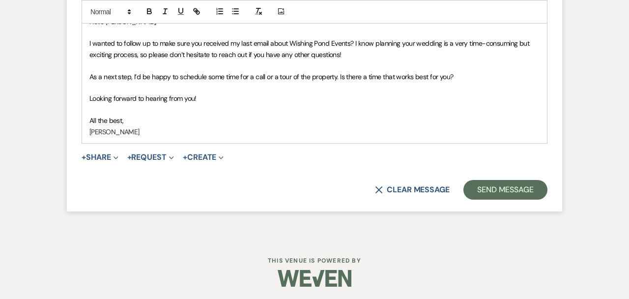
scroll to position [1219, 0]
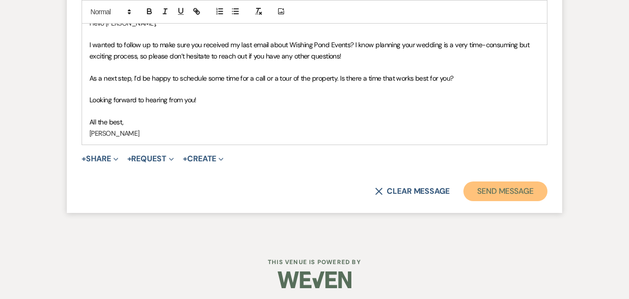
click at [527, 192] on button "Send Message" at bounding box center [506, 191] width 84 height 20
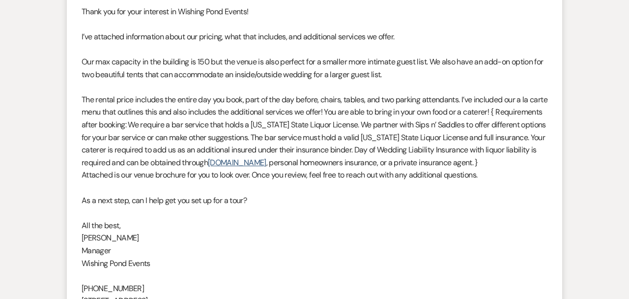
scroll to position [0, 0]
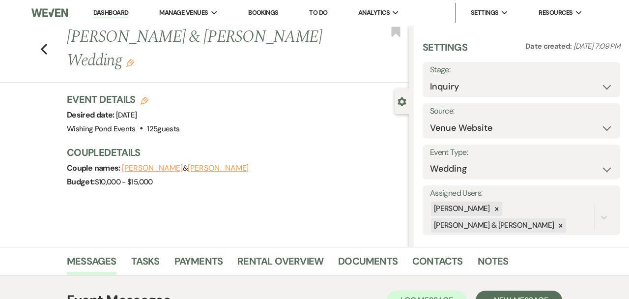
click at [128, 64] on icon "Edit" at bounding box center [130, 63] width 8 height 8
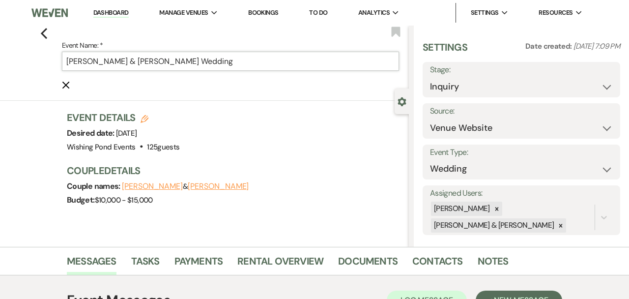
click at [288, 63] on input "[PERSON_NAME] & [PERSON_NAME] Wedding" at bounding box center [230, 61] width 337 height 19
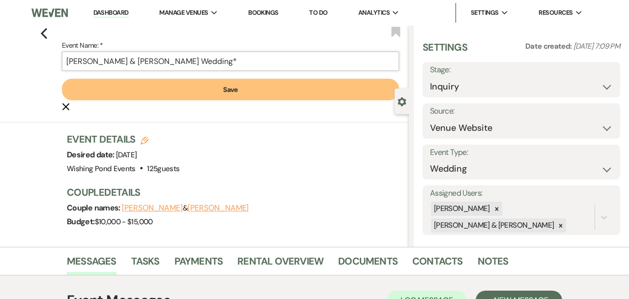
type input "[PERSON_NAME] & [PERSON_NAME] Wedding*"
click at [256, 86] on button "Save" at bounding box center [230, 90] width 337 height 22
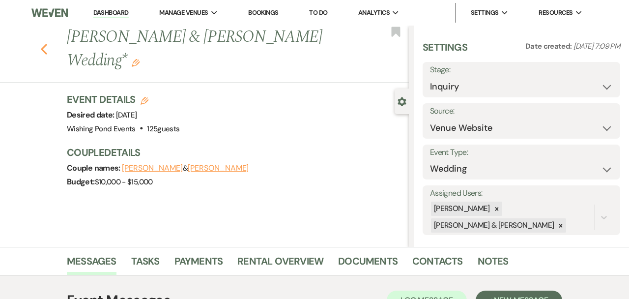
click at [42, 52] on icon "Previous" at bounding box center [43, 49] width 7 height 12
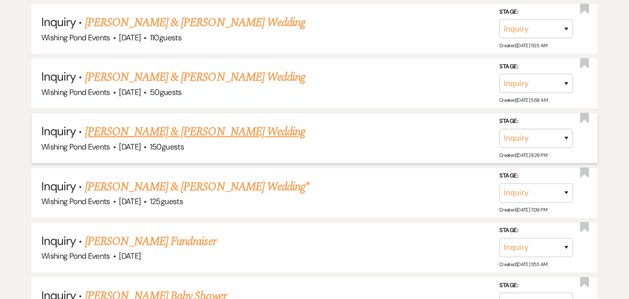
click at [218, 131] on link "[PERSON_NAME] & [PERSON_NAME] Wedding" at bounding box center [195, 132] width 220 height 18
select select "5"
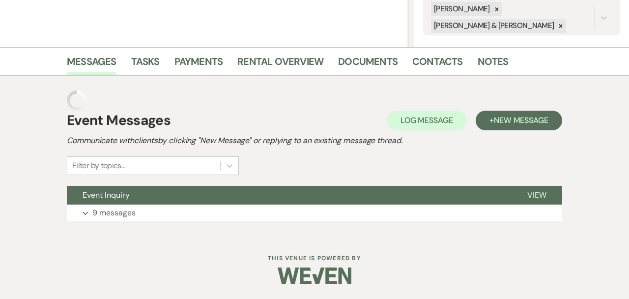
scroll to position [180, 0]
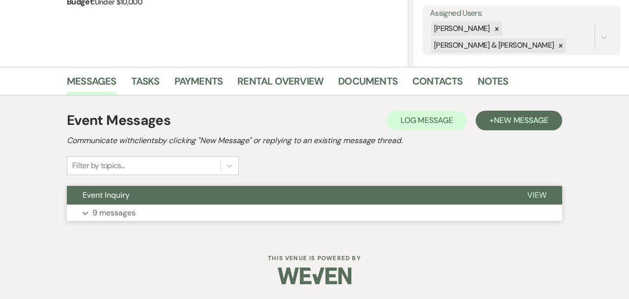
click at [224, 196] on button "Event Inquiry" at bounding box center [289, 195] width 445 height 19
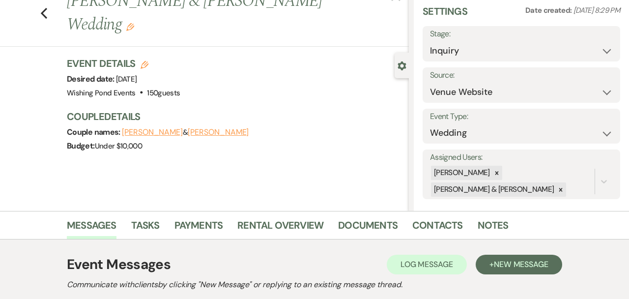
scroll to position [0, 0]
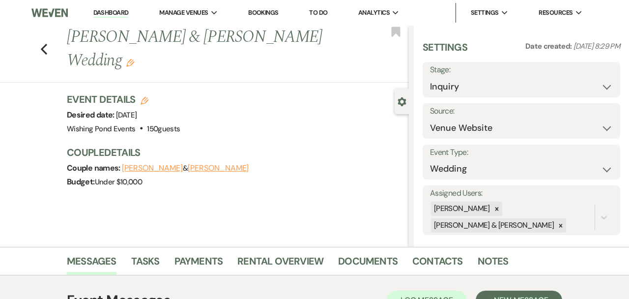
click at [134, 59] on icon "Edit" at bounding box center [130, 63] width 8 height 8
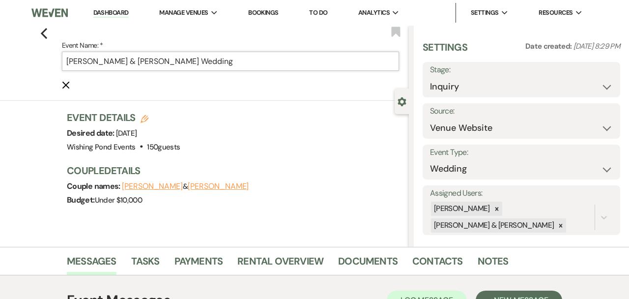
click at [300, 59] on input "[PERSON_NAME] & [PERSON_NAME] Wedding" at bounding box center [230, 61] width 337 height 19
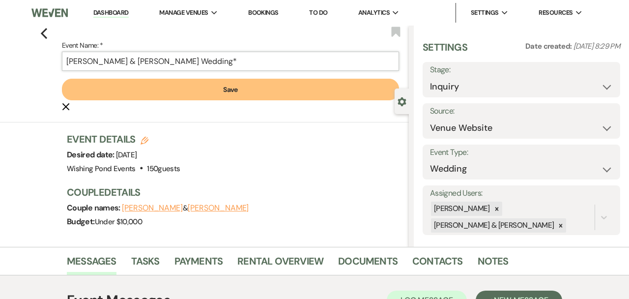
type input "[PERSON_NAME] & [PERSON_NAME] Wedding*"
click at [273, 90] on button "Save" at bounding box center [230, 90] width 337 height 22
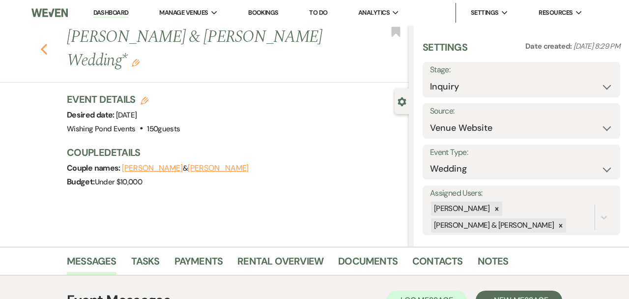
click at [41, 43] on icon "Previous" at bounding box center [43, 49] width 7 height 12
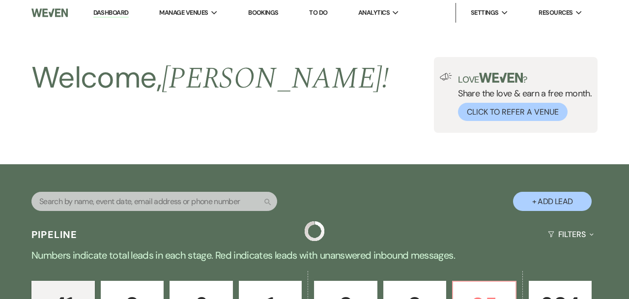
scroll to position [550, 0]
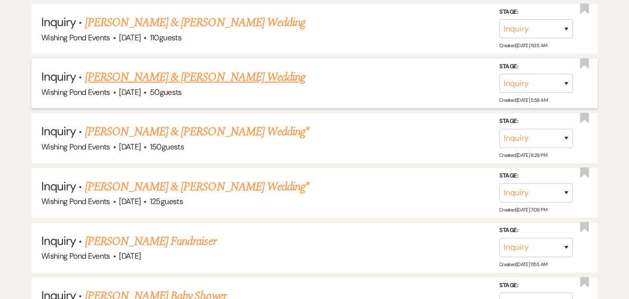
click at [189, 75] on link "[PERSON_NAME] & [PERSON_NAME] Wedding" at bounding box center [195, 77] width 220 height 18
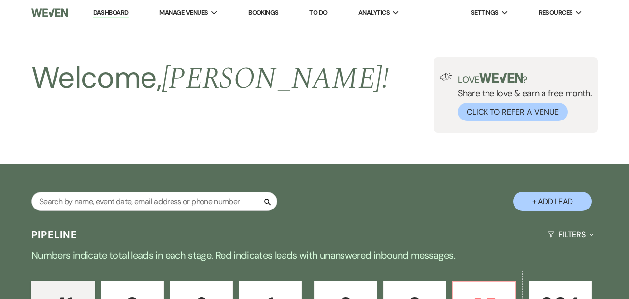
select select "5"
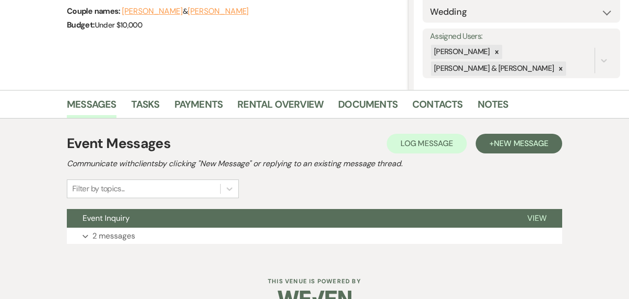
scroll to position [177, 0]
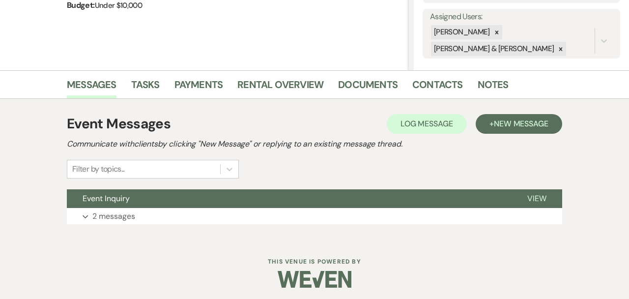
click at [296, 226] on div "Event Messages Log Log Message + New Message Communicate with clients by clicki…" at bounding box center [315, 169] width 496 height 120
click at [294, 217] on button "Expand 2 messages" at bounding box center [315, 216] width 496 height 17
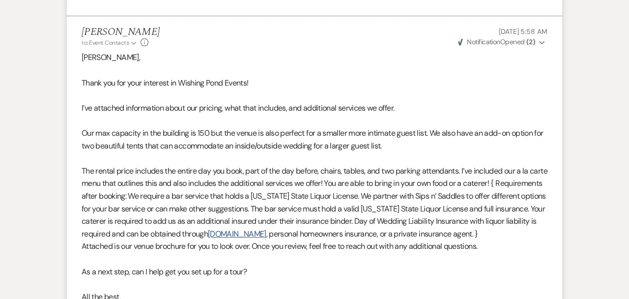
scroll to position [837, 0]
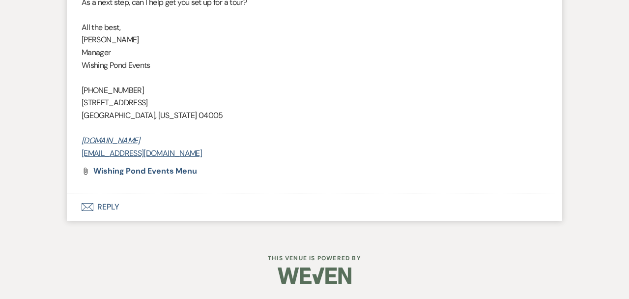
click at [280, 210] on button "Envelope Reply" at bounding box center [315, 207] width 496 height 28
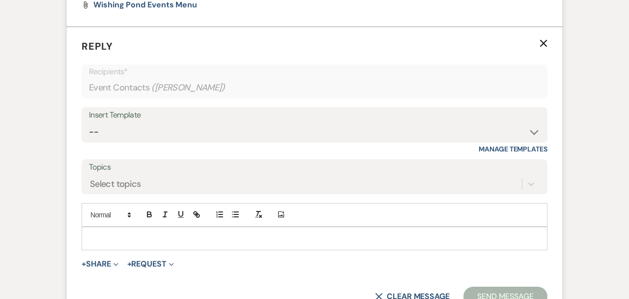
scroll to position [1027, 0]
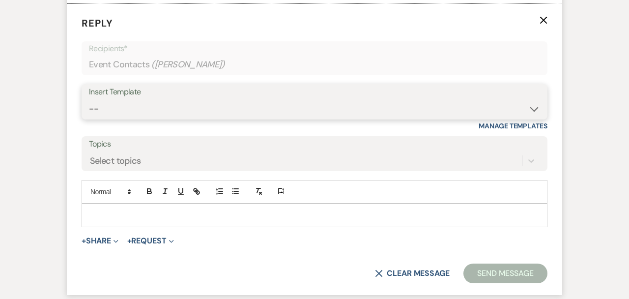
click at [147, 101] on select "-- Weven Planning Portal Introduction (Booked Events) Initial Inquiry Response …" at bounding box center [314, 108] width 451 height 19
select select "276"
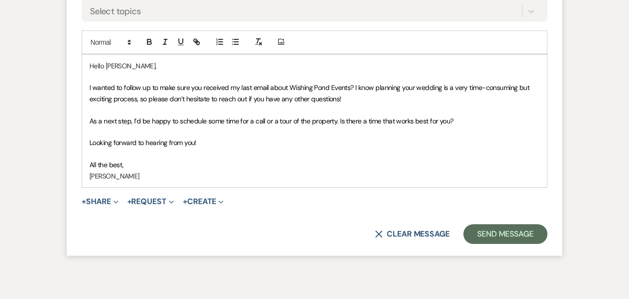
scroll to position [1222, 0]
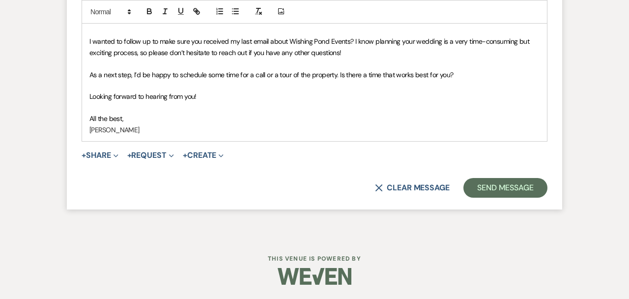
click at [528, 197] on form "Reply X Saving draft... Recipients* Event Contacts ( [PERSON_NAME] ) Insert Tem…" at bounding box center [315, 8] width 496 height 401
click at [513, 190] on button "Send Message" at bounding box center [506, 188] width 84 height 20
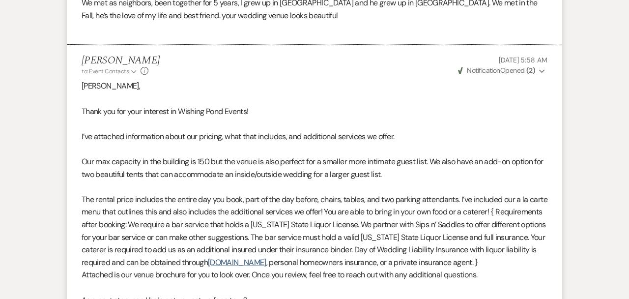
scroll to position [0, 0]
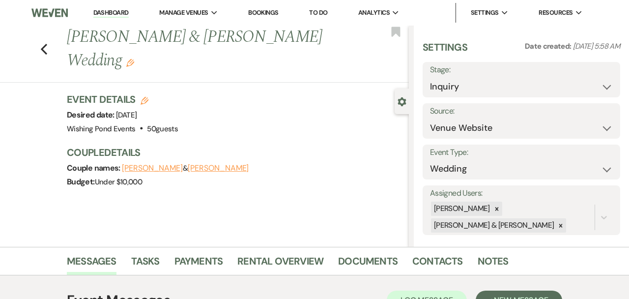
click at [134, 59] on icon "Edit" at bounding box center [130, 63] width 8 height 8
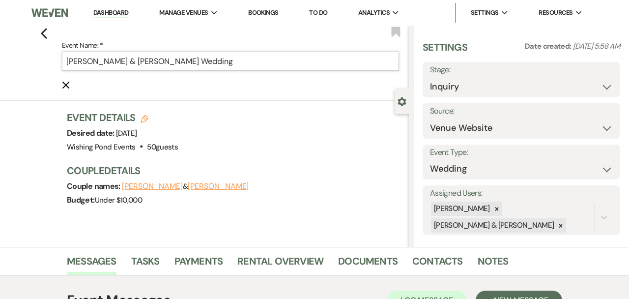
click at [294, 58] on input "[PERSON_NAME] & [PERSON_NAME] Wedding" at bounding box center [230, 61] width 337 height 19
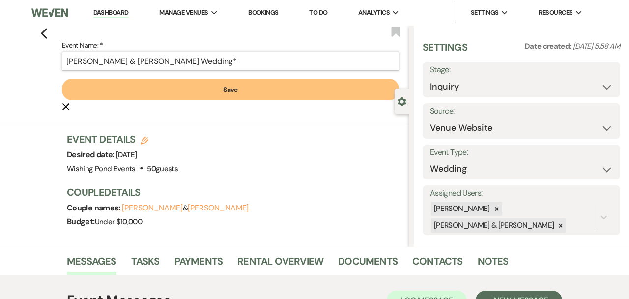
type input "[PERSON_NAME] & [PERSON_NAME] Wedding*"
click at [241, 85] on button "Save" at bounding box center [230, 90] width 337 height 22
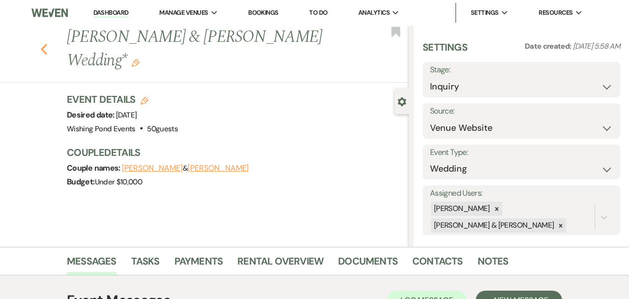
click at [42, 43] on icon "Previous" at bounding box center [43, 49] width 7 height 12
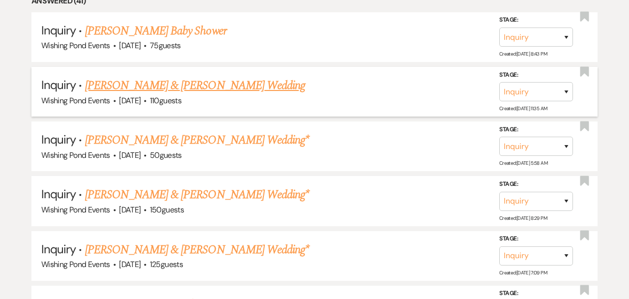
scroll to position [423, 0]
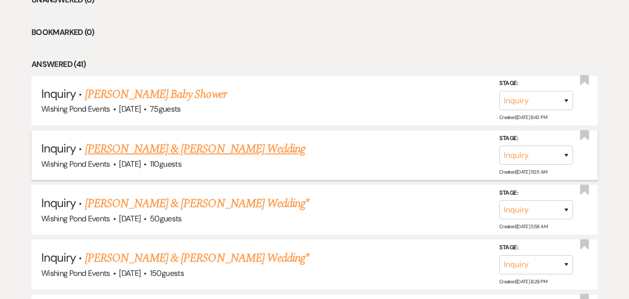
click at [232, 151] on link "[PERSON_NAME] & [PERSON_NAME] Wedding" at bounding box center [195, 149] width 220 height 18
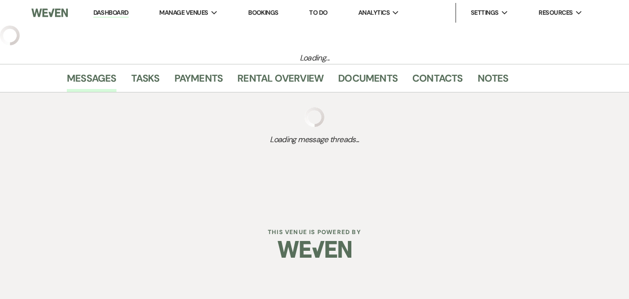
select select "5"
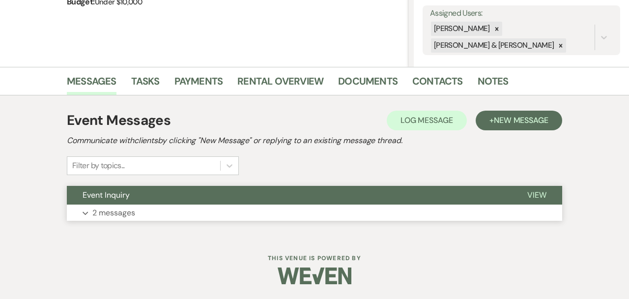
click at [275, 207] on button "Expand 2 messages" at bounding box center [315, 213] width 496 height 17
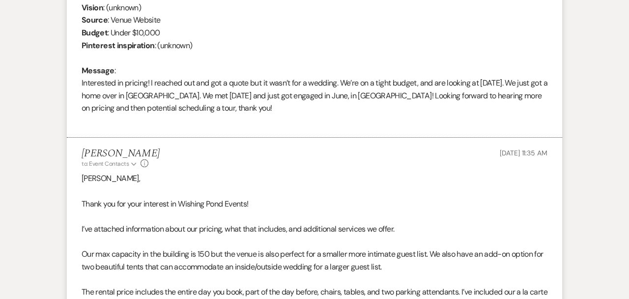
scroll to position [850, 0]
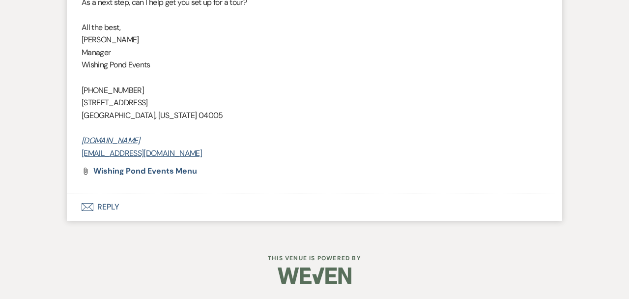
click at [267, 212] on button "Envelope Reply" at bounding box center [315, 207] width 496 height 28
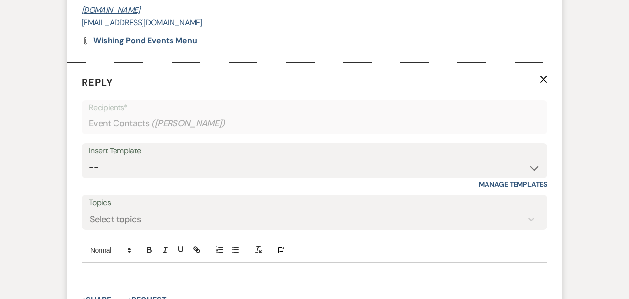
scroll to position [1039, 0]
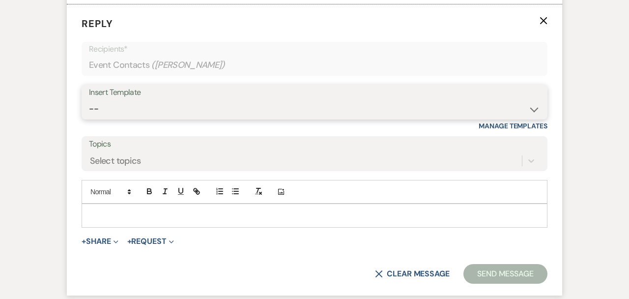
click at [267, 105] on select "-- Weven Planning Portal Introduction (Booked Events) Initial Inquiry Response …" at bounding box center [314, 108] width 451 height 19
select select "276"
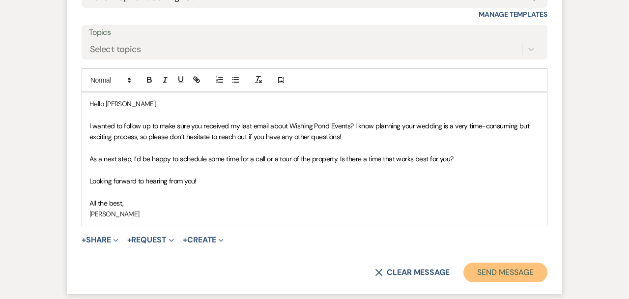
click at [506, 270] on button "Send Message" at bounding box center [506, 273] width 84 height 20
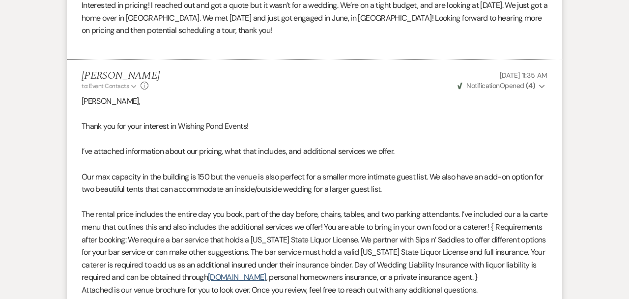
scroll to position [0, 0]
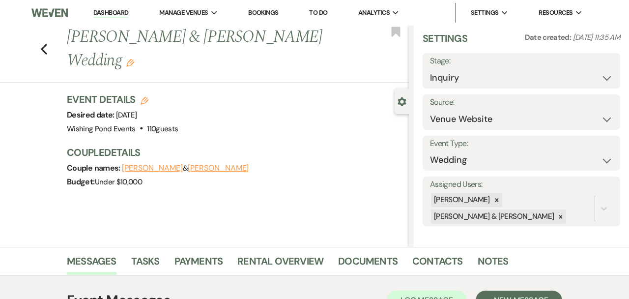
click at [382, 53] on div "Previous [PERSON_NAME] & [PERSON_NAME] Wedding Edit Bookmark" at bounding box center [202, 54] width 414 height 57
click at [333, 44] on h1 "[PERSON_NAME] & [PERSON_NAME] Wedding Edit" at bounding box center [202, 49] width 270 height 47
click at [134, 59] on use "button" at bounding box center [130, 63] width 8 height 8
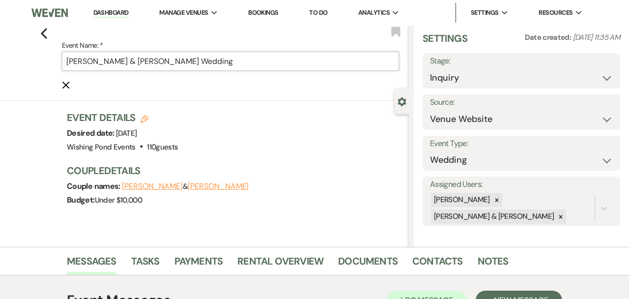
click at [315, 66] on input "[PERSON_NAME] & [PERSON_NAME] Wedding" at bounding box center [230, 61] width 337 height 19
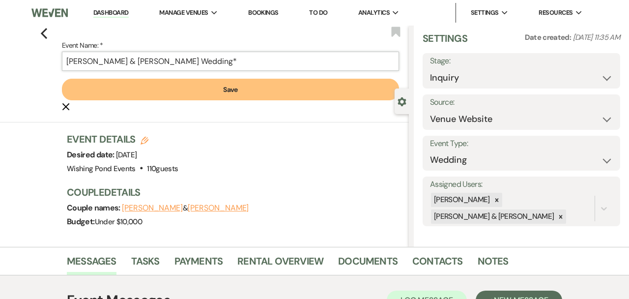
type input "[PERSON_NAME] & [PERSON_NAME] Wedding*"
click at [232, 90] on button "Save" at bounding box center [230, 90] width 337 height 22
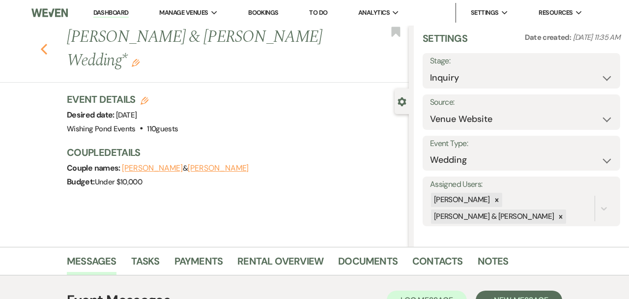
click at [46, 54] on use "button" at bounding box center [44, 49] width 6 height 11
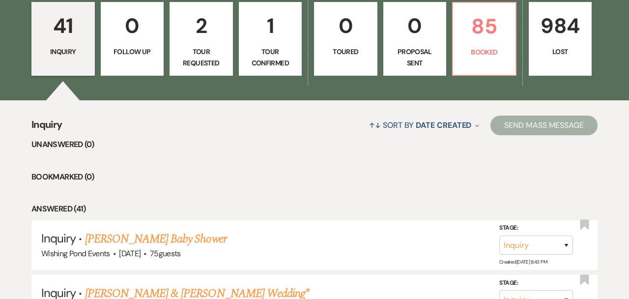
click at [205, 48] on p "Tour Requested" at bounding box center [201, 57] width 51 height 22
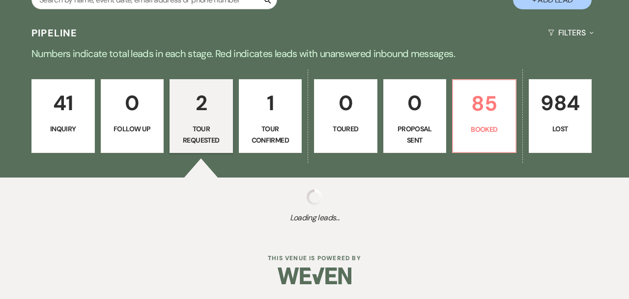
select select "2"
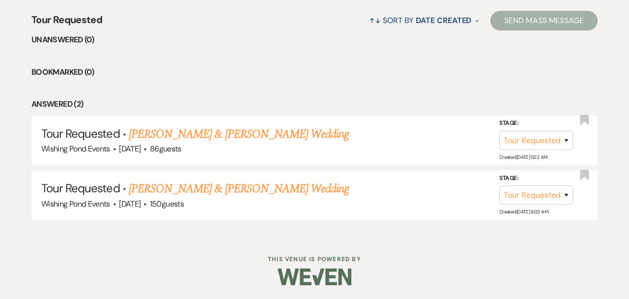
scroll to position [384, 0]
click at [242, 195] on link "[PERSON_NAME] & [PERSON_NAME] Wedding" at bounding box center [239, 189] width 220 height 18
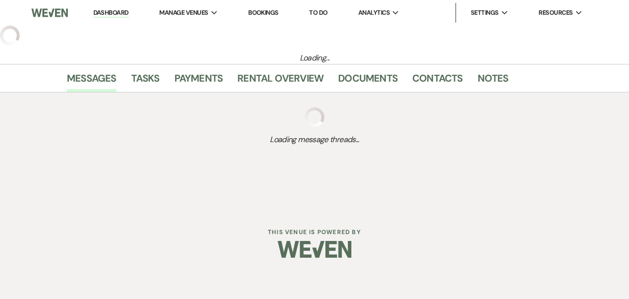
select select "2"
select select "1"
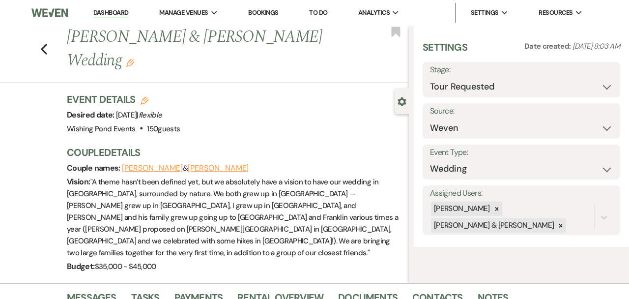
scroll to position [180, 0]
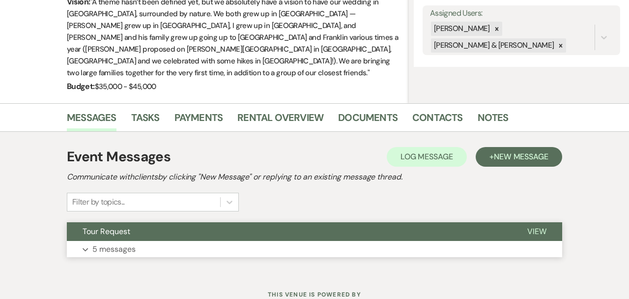
click at [239, 222] on button "Tour Request" at bounding box center [289, 231] width 445 height 19
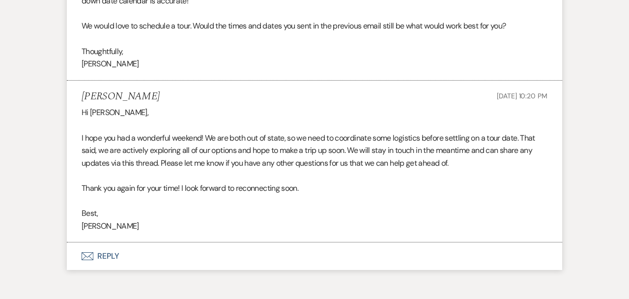
scroll to position [1458, 0]
click at [235, 243] on button "Envelope Reply" at bounding box center [315, 257] width 496 height 28
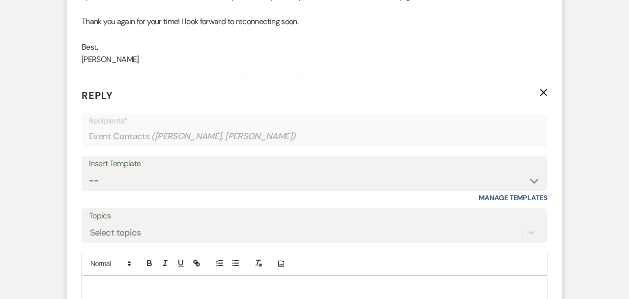
scroll to position [1648, 0]
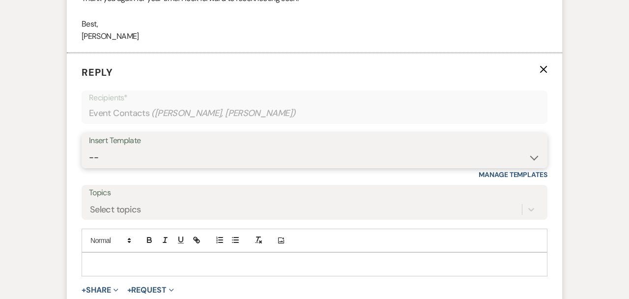
click at [516, 148] on select "-- Weven Planning Portal Introduction (Booked Events) Initial Inquiry Response …" at bounding box center [314, 157] width 451 height 19
select select "276"
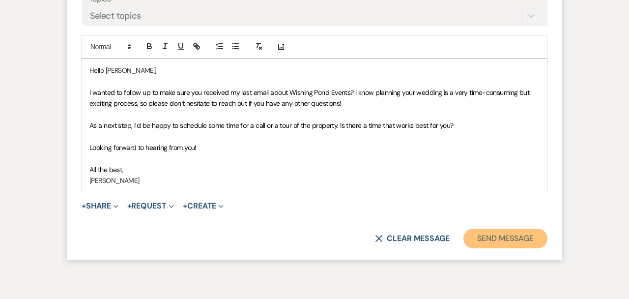
click at [480, 229] on button "Send Message" at bounding box center [506, 239] width 84 height 20
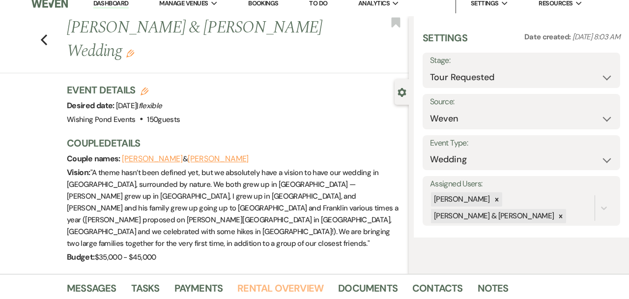
scroll to position [0, 0]
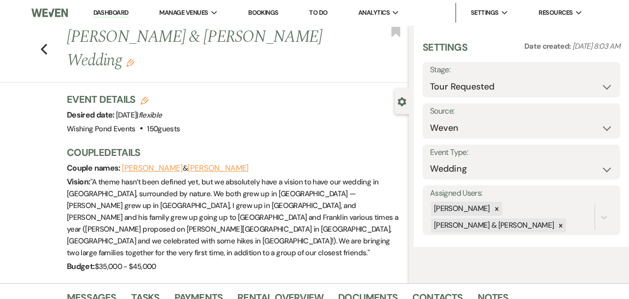
click at [134, 59] on icon "Edit" at bounding box center [130, 63] width 8 height 8
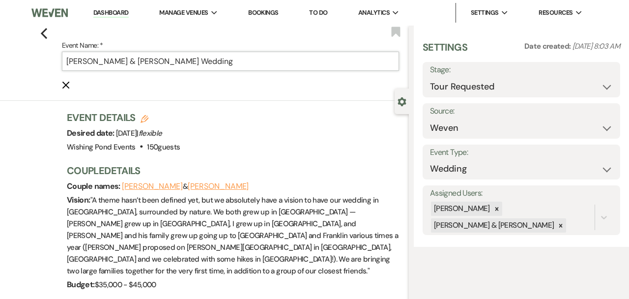
click at [283, 64] on input "[PERSON_NAME] & [PERSON_NAME] Wedding" at bounding box center [230, 61] width 337 height 19
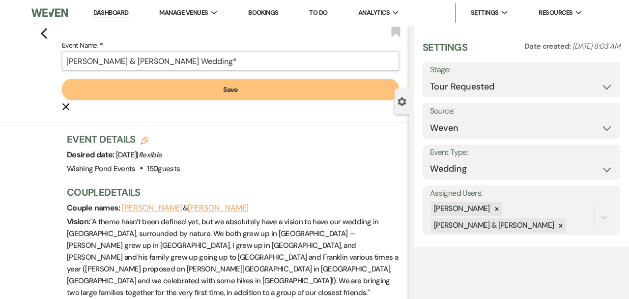
type input "[PERSON_NAME] & [PERSON_NAME] Wedding*"
click at [256, 94] on button "Save" at bounding box center [230, 90] width 337 height 22
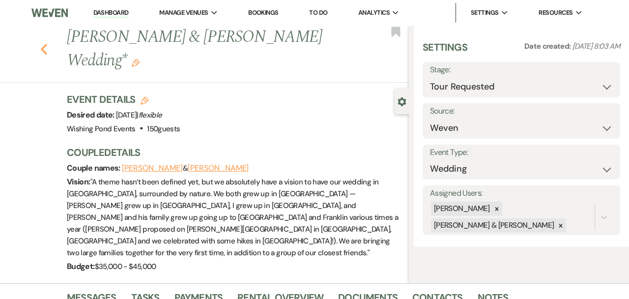
click at [45, 43] on icon "Previous" at bounding box center [43, 49] width 7 height 12
select select "2"
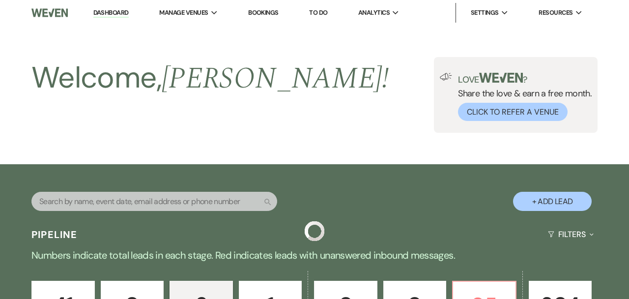
scroll to position [384, 0]
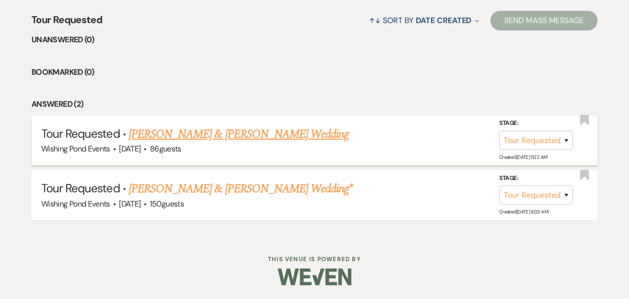
click at [247, 131] on link "[PERSON_NAME] & [PERSON_NAME] Wedding" at bounding box center [239, 134] width 220 height 18
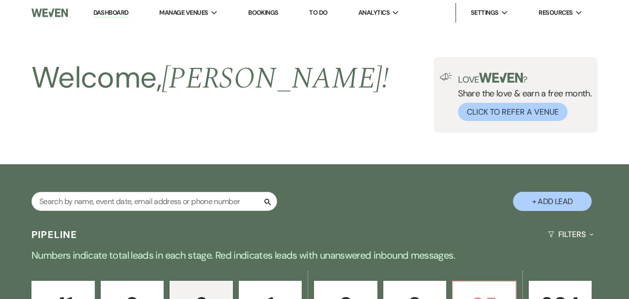
select select "2"
select select "5"
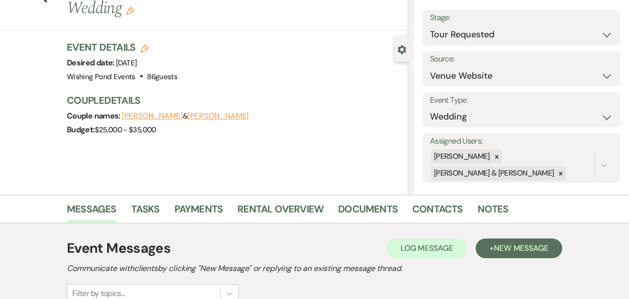
scroll to position [143, 0]
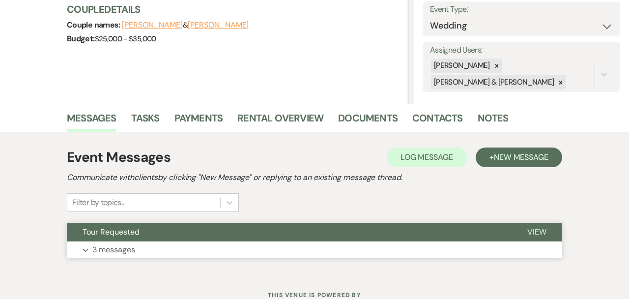
click at [270, 236] on button "Tour Requested" at bounding box center [289, 232] width 445 height 19
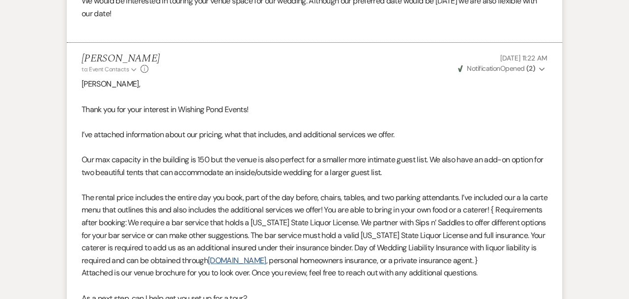
scroll to position [895, 0]
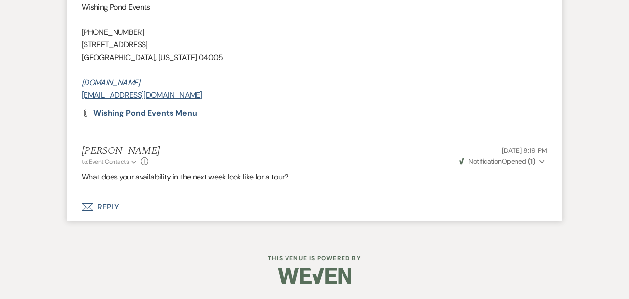
click at [246, 219] on button "Envelope Reply" at bounding box center [315, 207] width 496 height 28
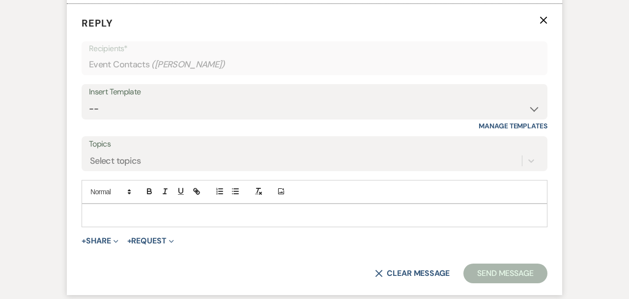
scroll to position [1085, 0]
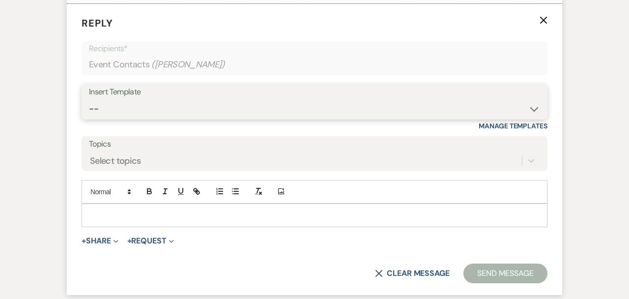
click at [254, 100] on select "-- Weven Planning Portal Introduction (Booked Events) Initial Inquiry Response …" at bounding box center [314, 108] width 451 height 19
select select "276"
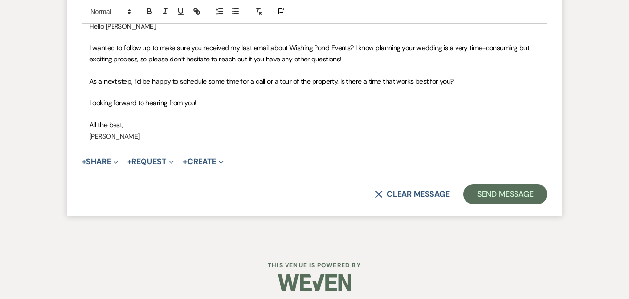
scroll to position [1280, 0]
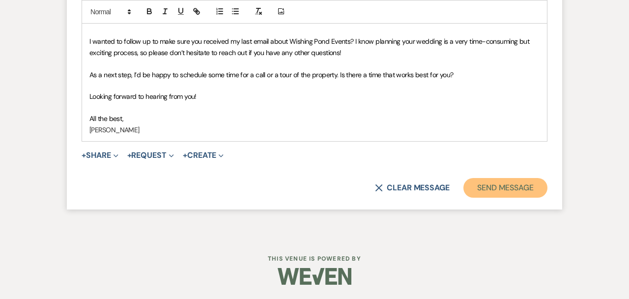
click at [501, 186] on button "Send Message" at bounding box center [506, 188] width 84 height 20
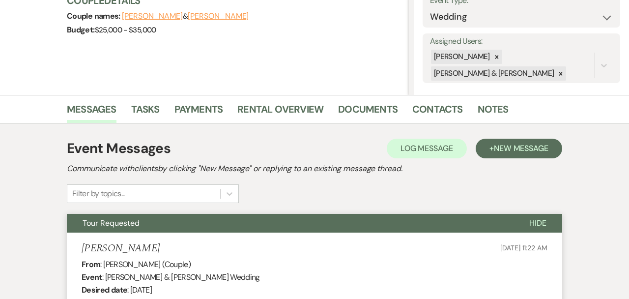
scroll to position [0, 0]
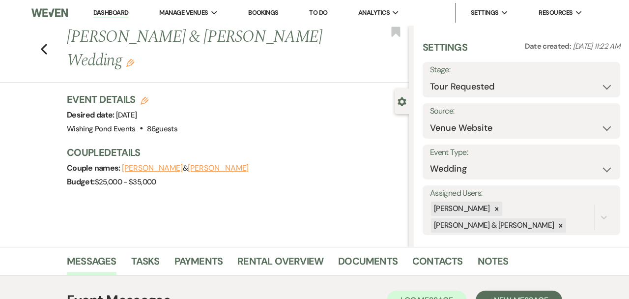
click at [131, 63] on icon "Edit" at bounding box center [130, 63] width 8 height 8
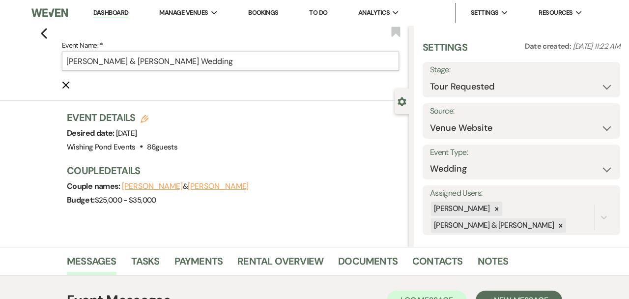
click at [268, 66] on input "[PERSON_NAME] & [PERSON_NAME] Wedding" at bounding box center [230, 61] width 337 height 19
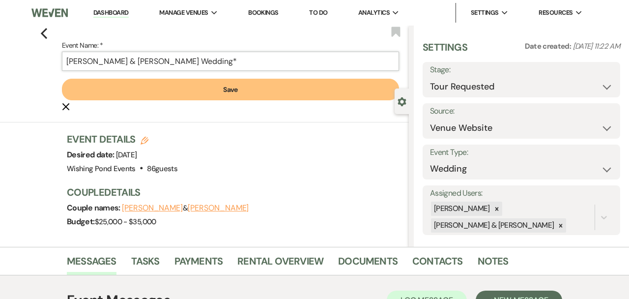
type input "[PERSON_NAME] & [PERSON_NAME] Wedding*"
click at [271, 87] on button "Save" at bounding box center [230, 90] width 337 height 22
